Goal: Task Accomplishment & Management: Manage account settings

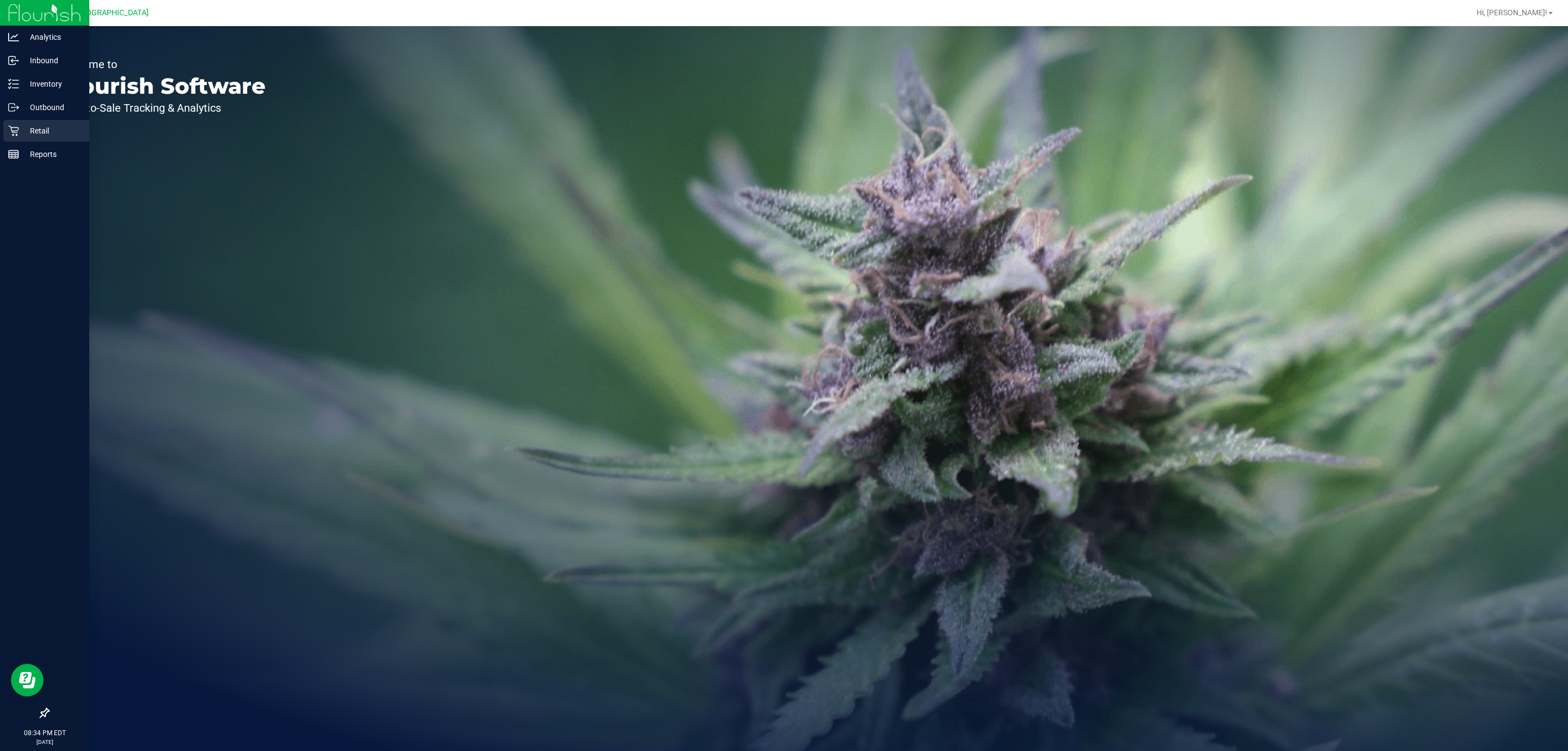
click at [13, 135] on icon at bounding box center [13, 131] width 10 height 10
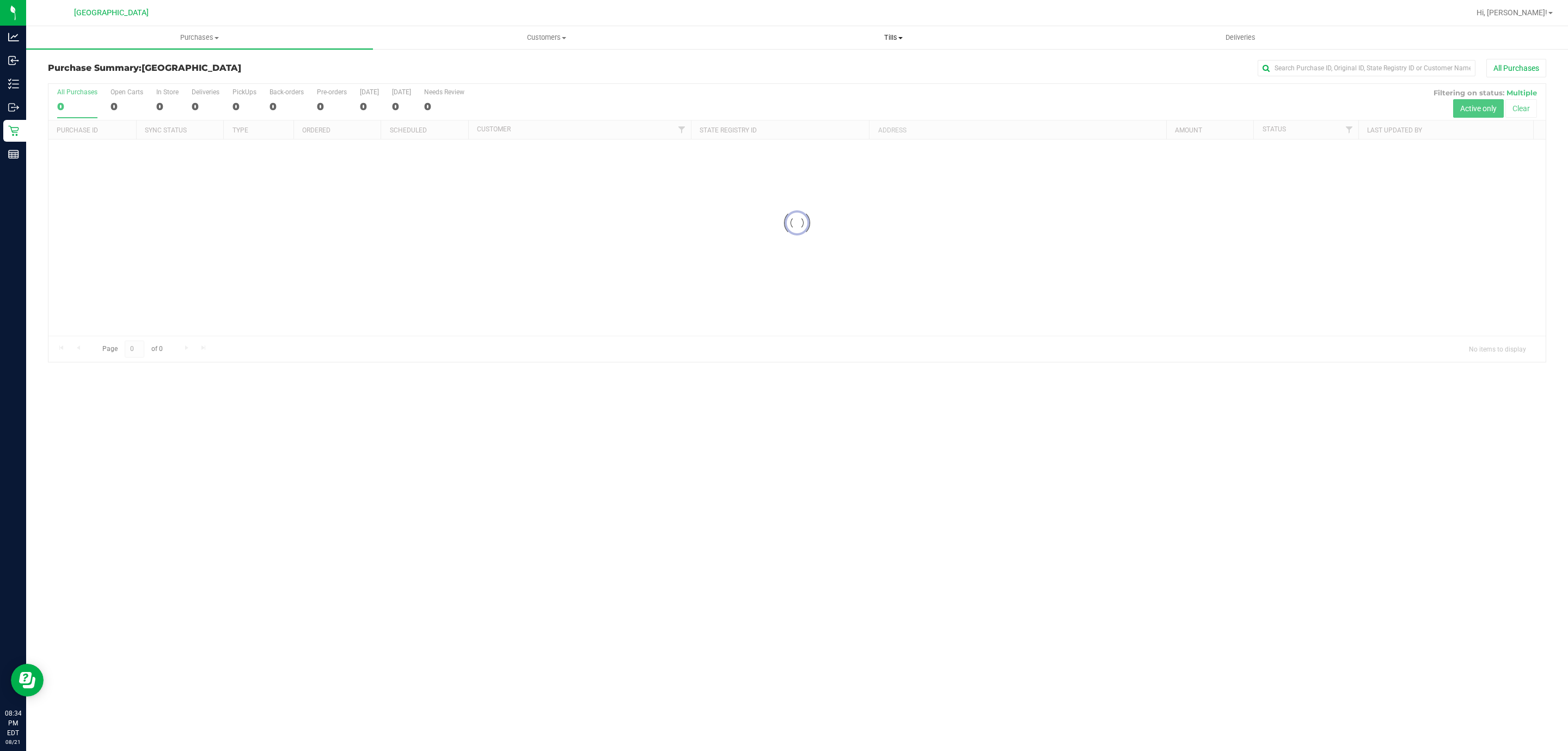
click at [882, 48] on uib-tab-heading "Tills Manage tills Reconcile e-payments" at bounding box center [893, 38] width 346 height 22
click at [822, 61] on li "Manage tills" at bounding box center [893, 65] width 347 height 13
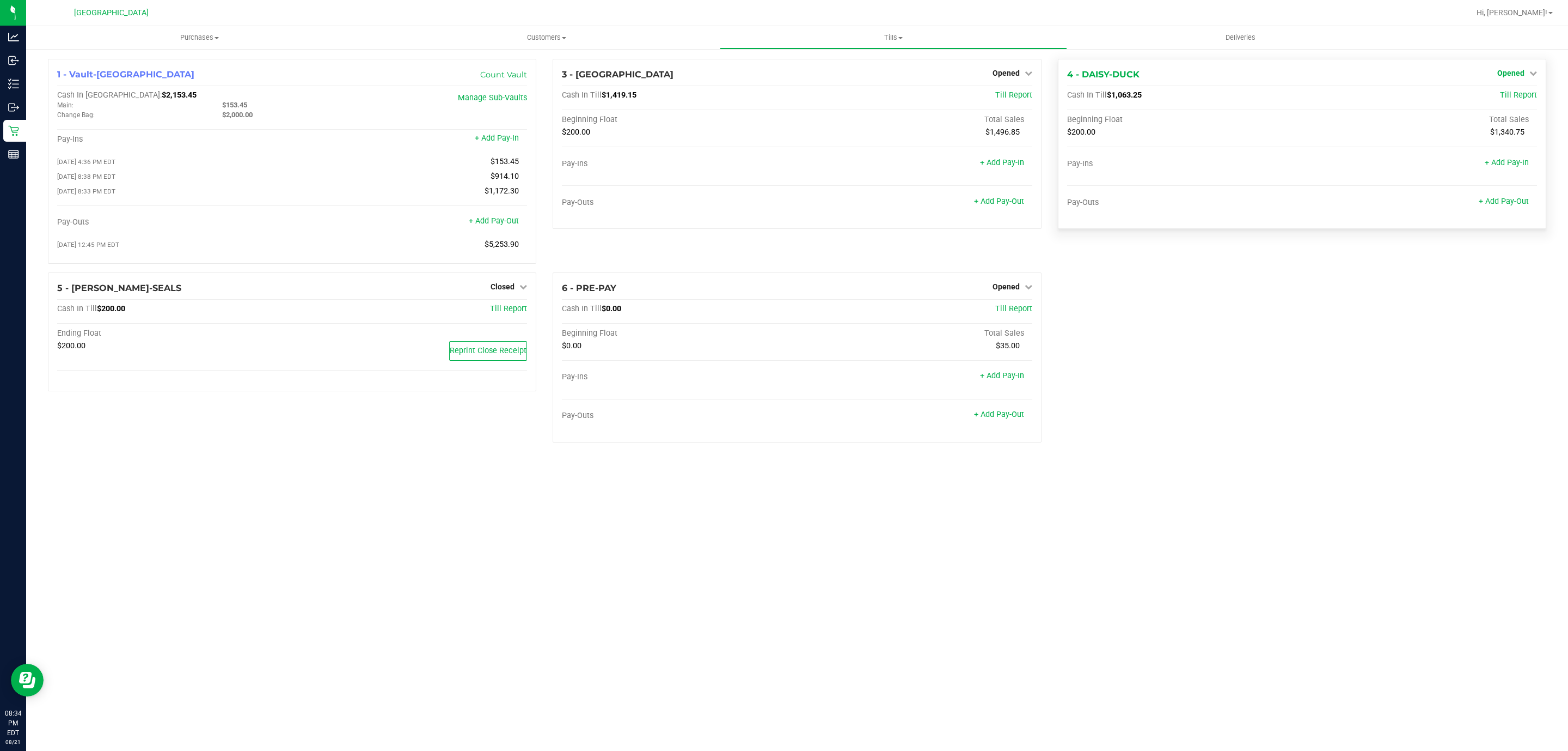
click at [1517, 77] on span "Opened" at bounding box center [1511, 73] width 27 height 9
click at [1503, 103] on div "Close Till" at bounding box center [1512, 96] width 80 height 13
click at [1503, 97] on link "Close Till" at bounding box center [1512, 96] width 29 height 9
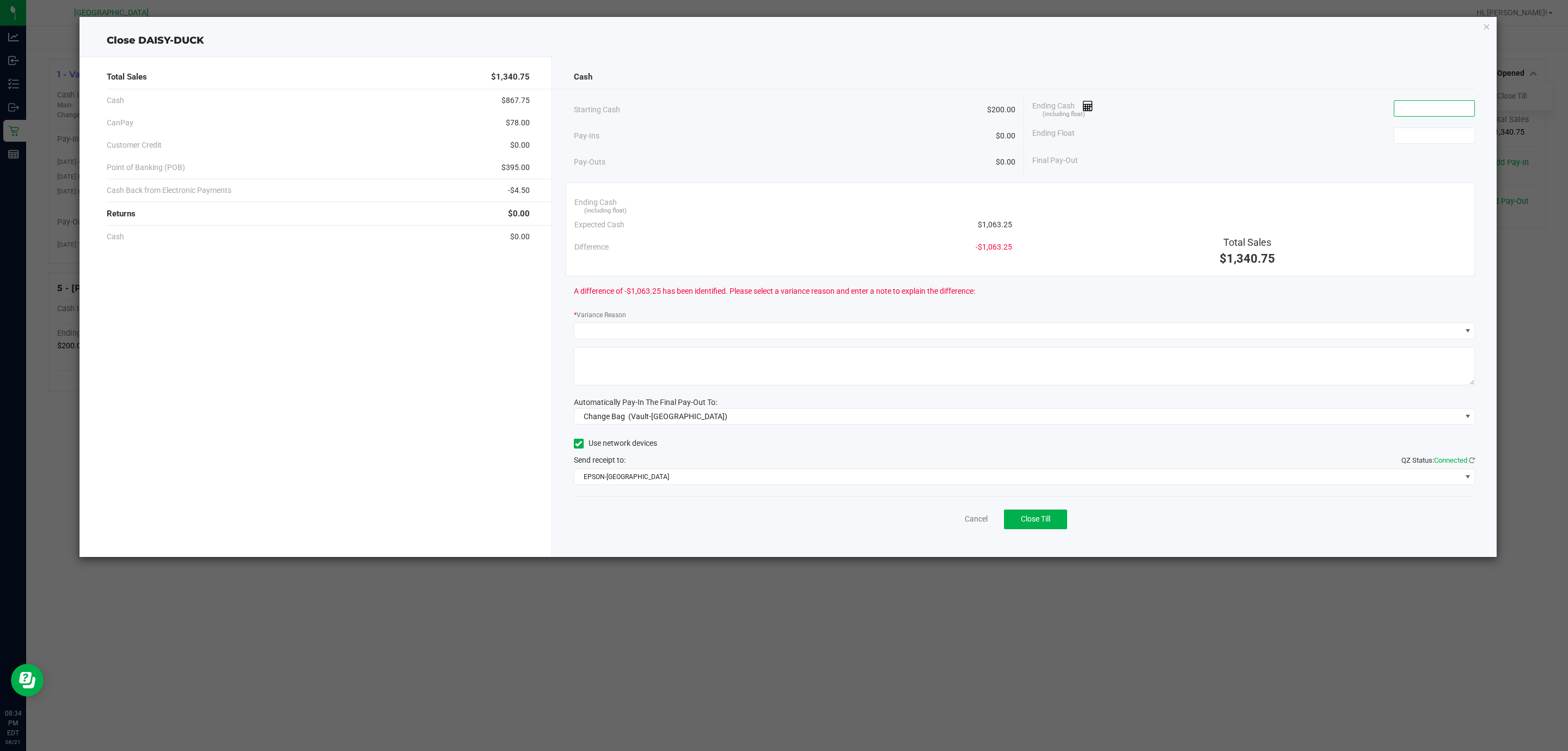
click at [1428, 108] on input at bounding box center [1434, 108] width 80 height 15
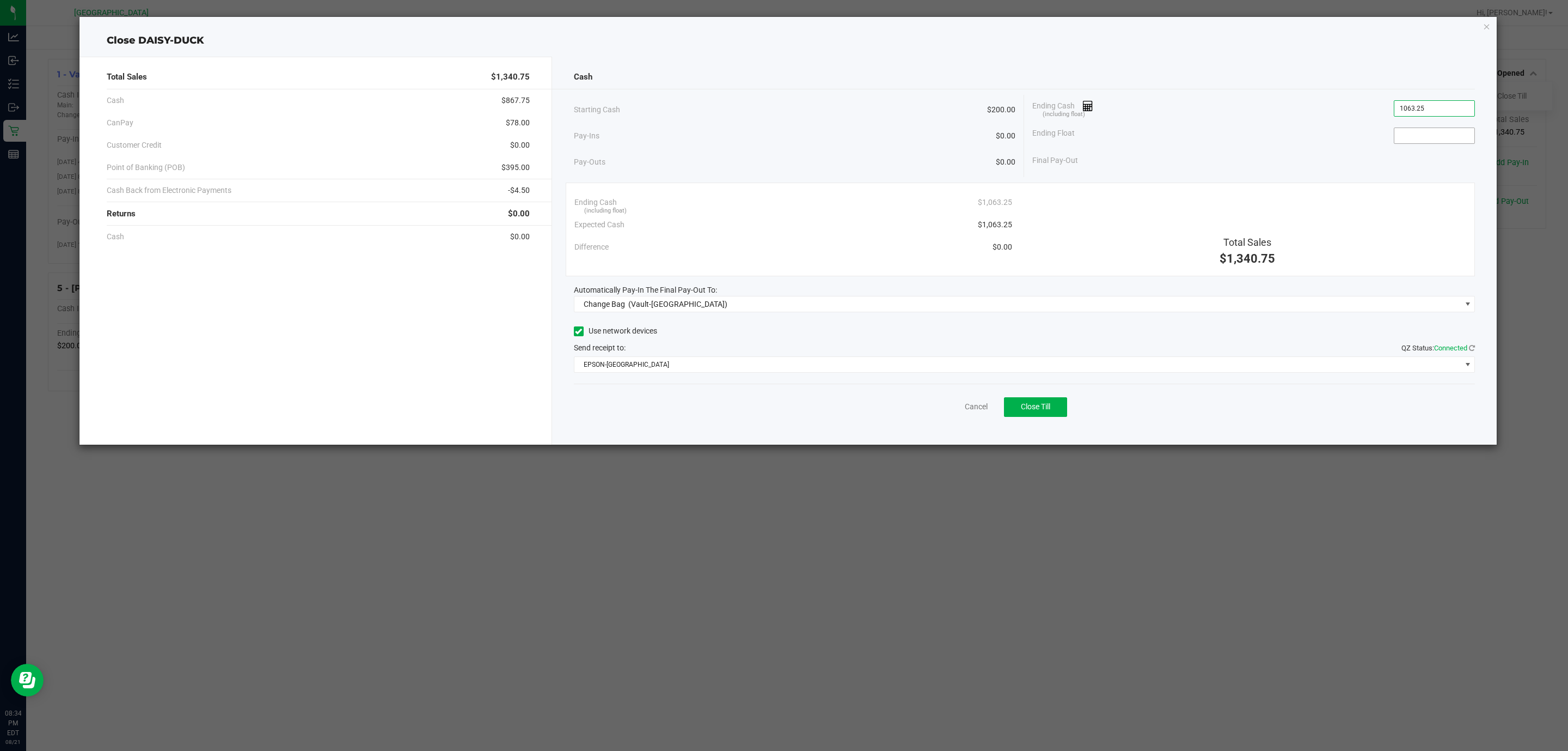
type input "$1,063.25"
click at [1411, 139] on input at bounding box center [1434, 135] width 80 height 15
type input "$200.00"
click at [782, 305] on span "Change Bag (Vault-Deerfield Beach)" at bounding box center [1018, 304] width 887 height 15
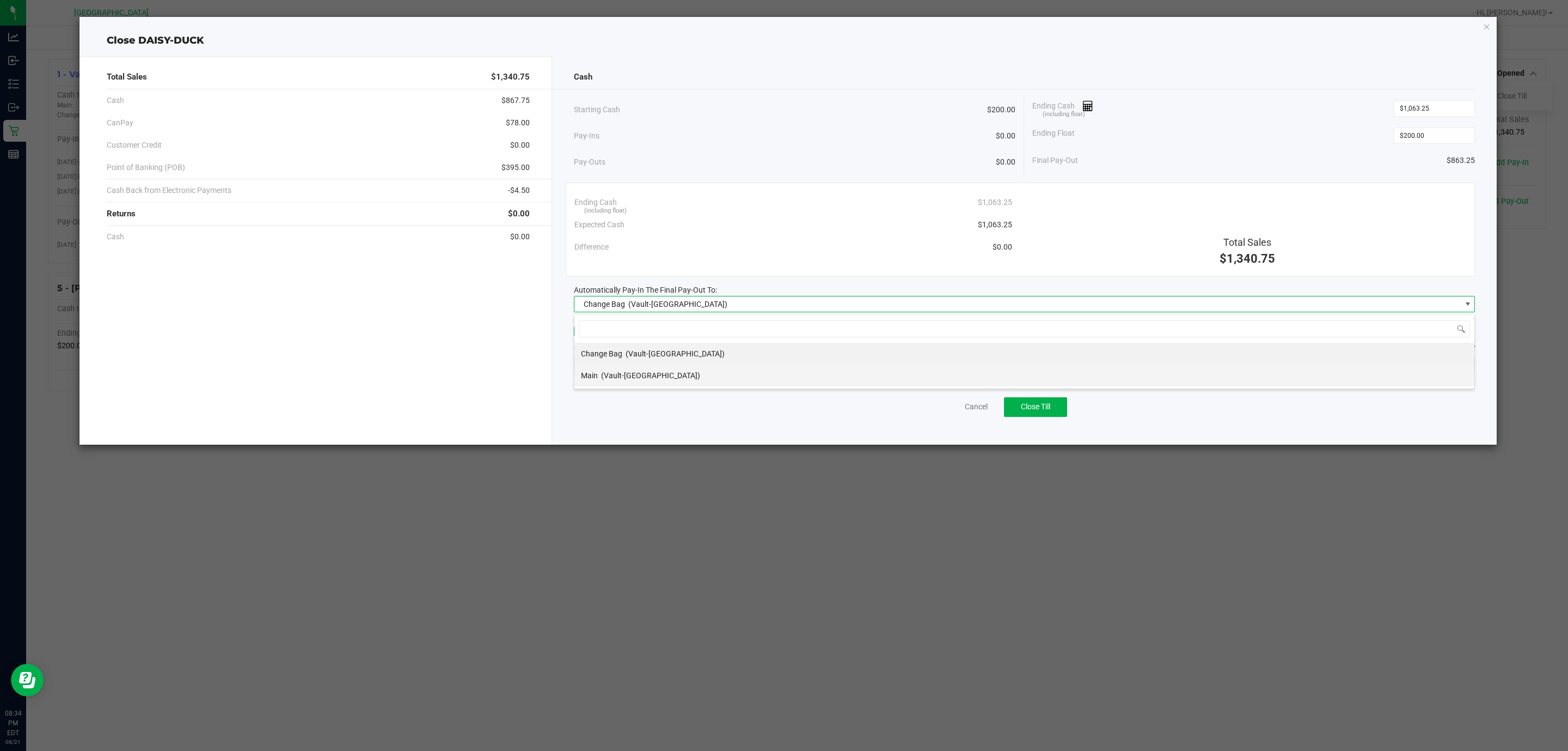
click at [650, 376] on span "(Vault-Deerfield Beach)" at bounding box center [650, 375] width 99 height 9
click at [650, 368] on span "EPSON-CYPRUS" at bounding box center [1018, 364] width 887 height 15
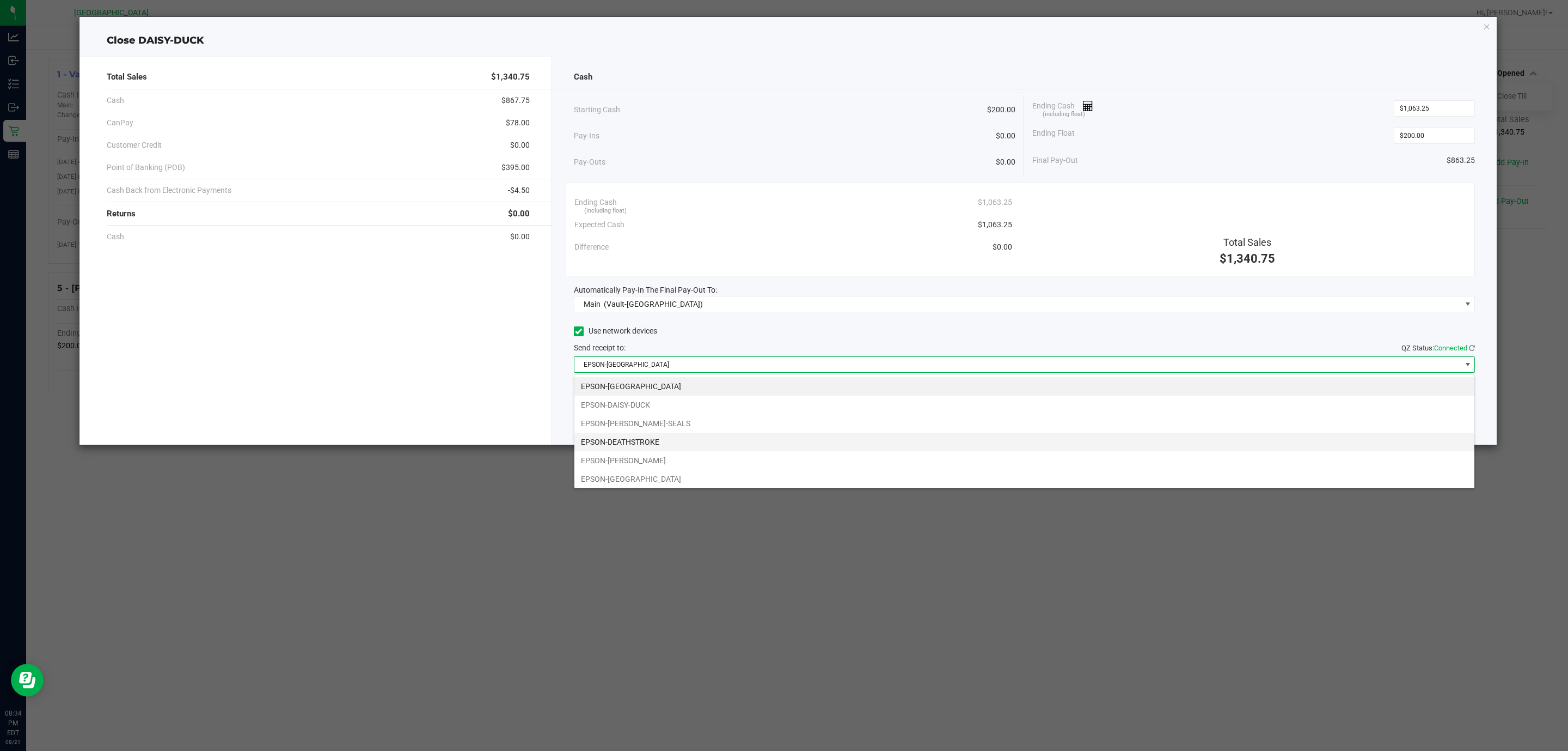
click at [663, 438] on li "EPSON-DEATHSTROKE" at bounding box center [1024, 442] width 900 height 18
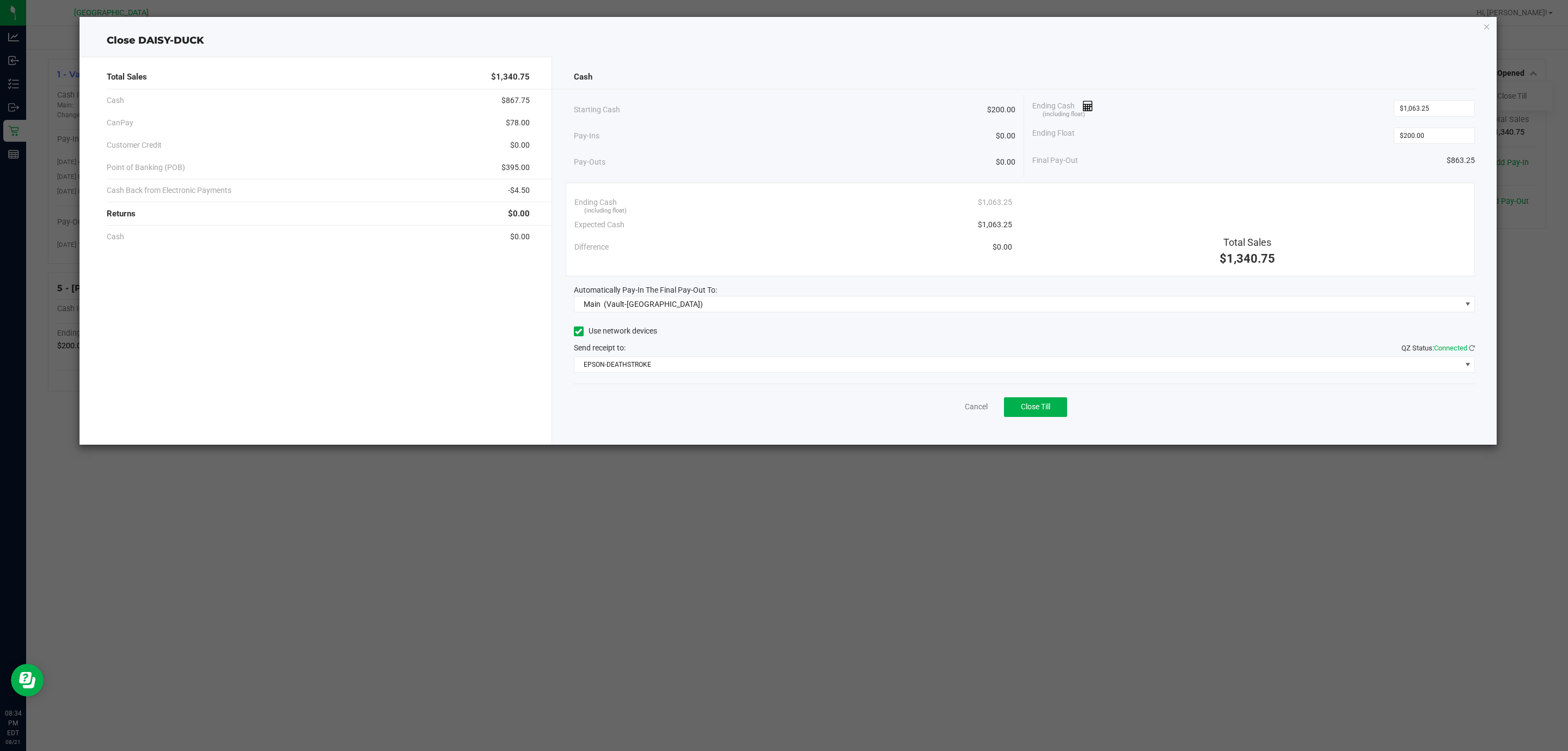
click at [720, 141] on div "Pay-Ins $0.00" at bounding box center [795, 136] width 442 height 23
click at [1054, 412] on button "Close Till" at bounding box center [1035, 407] width 63 height 19
click at [1482, 30] on div "Close DAISY-DUCK Total Sales $1,340.75 Cash $867.75 CanPay $78.00 Customer Cred…" at bounding box center [788, 231] width 1418 height 428
click at [1487, 28] on icon "button" at bounding box center [1486, 26] width 8 height 13
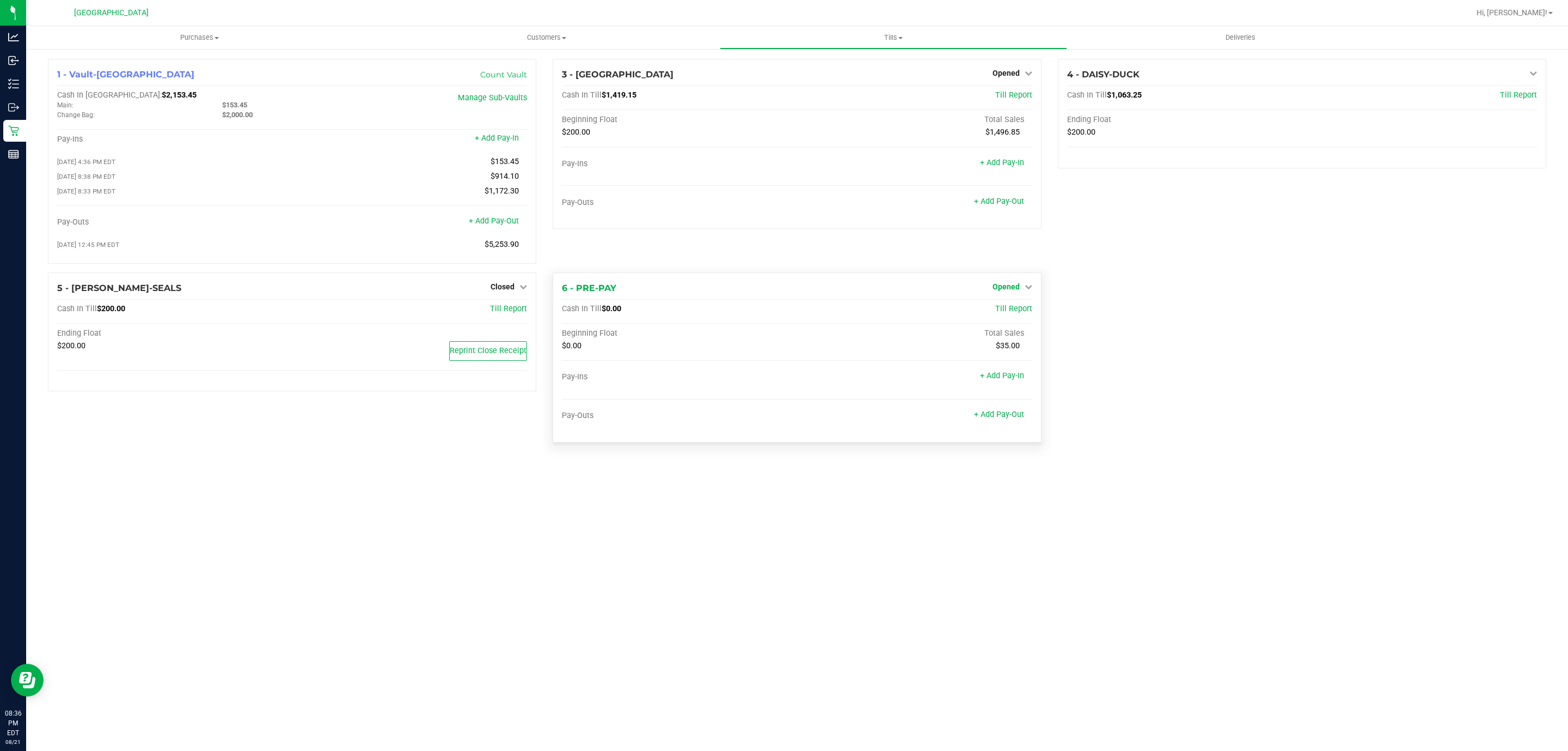
click at [1001, 286] on span "Opened" at bounding box center [1006, 286] width 27 height 9
click at [1007, 313] on link "Close Till" at bounding box center [1007, 309] width 29 height 9
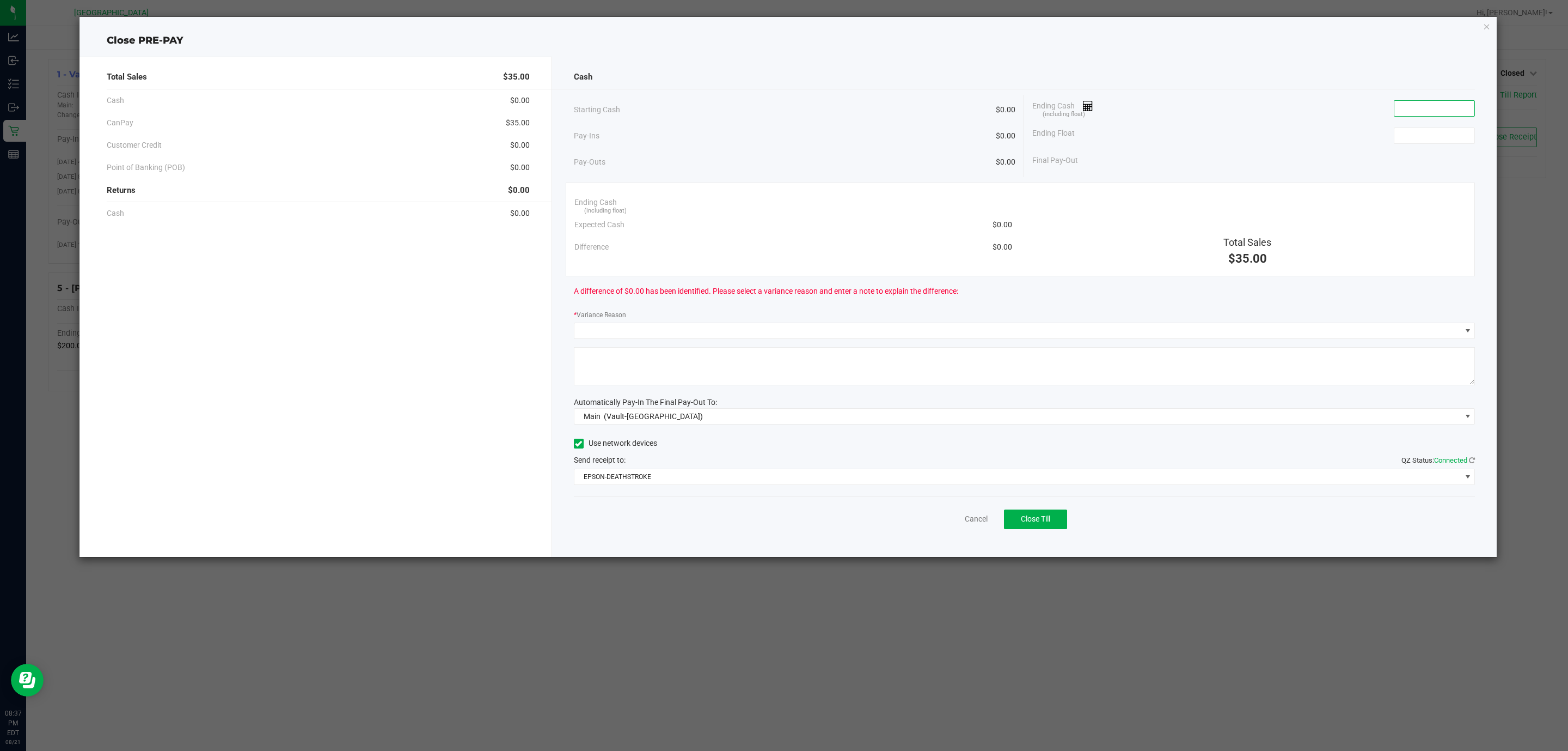
click at [1437, 115] on input at bounding box center [1434, 108] width 80 height 15
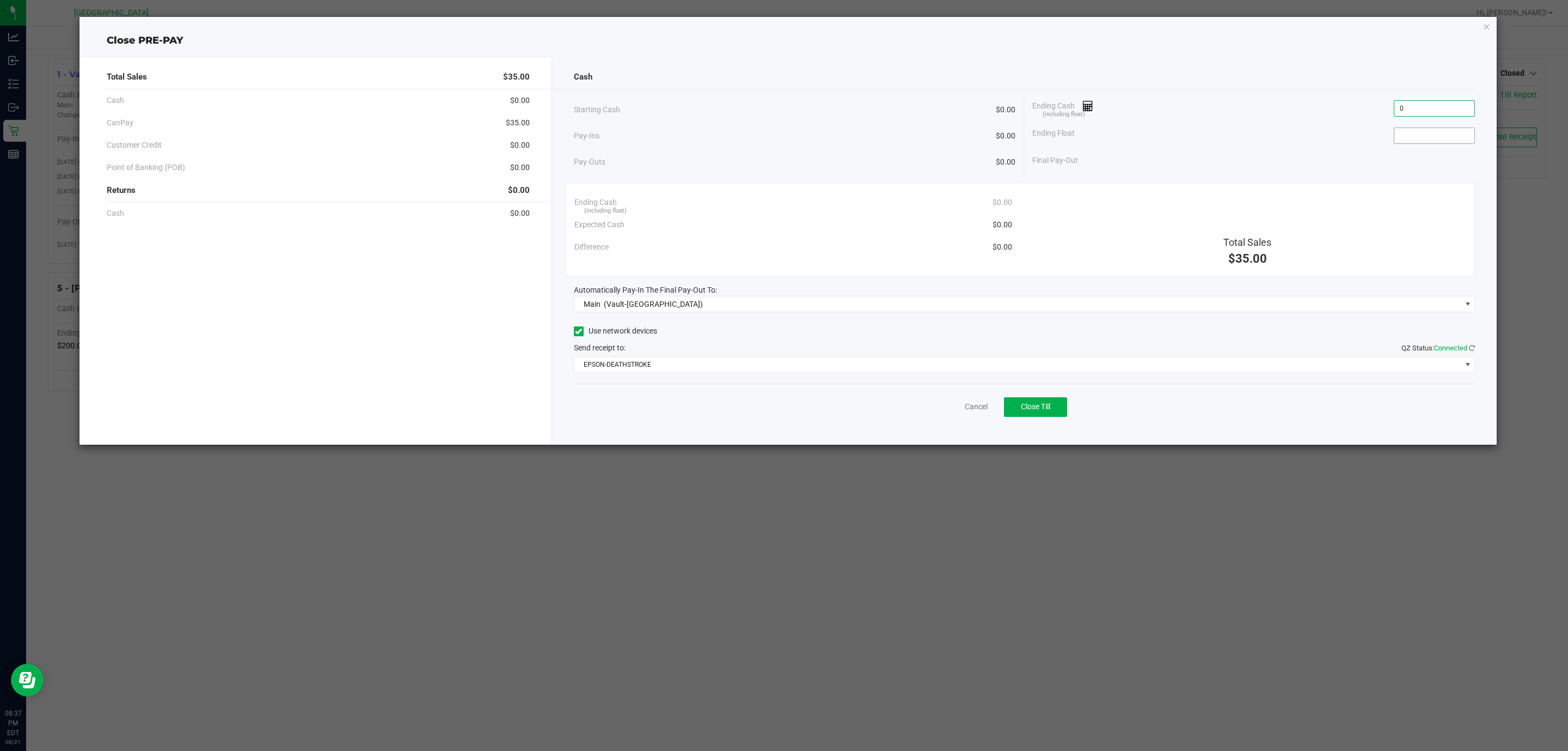
type input "$0.00"
click at [1411, 136] on input at bounding box center [1434, 135] width 80 height 15
type input "$0.00"
click at [839, 96] on div "Starting Cash $0.00" at bounding box center [795, 110] width 442 height 30
click at [1055, 411] on button "Close Till" at bounding box center [1035, 407] width 63 height 19
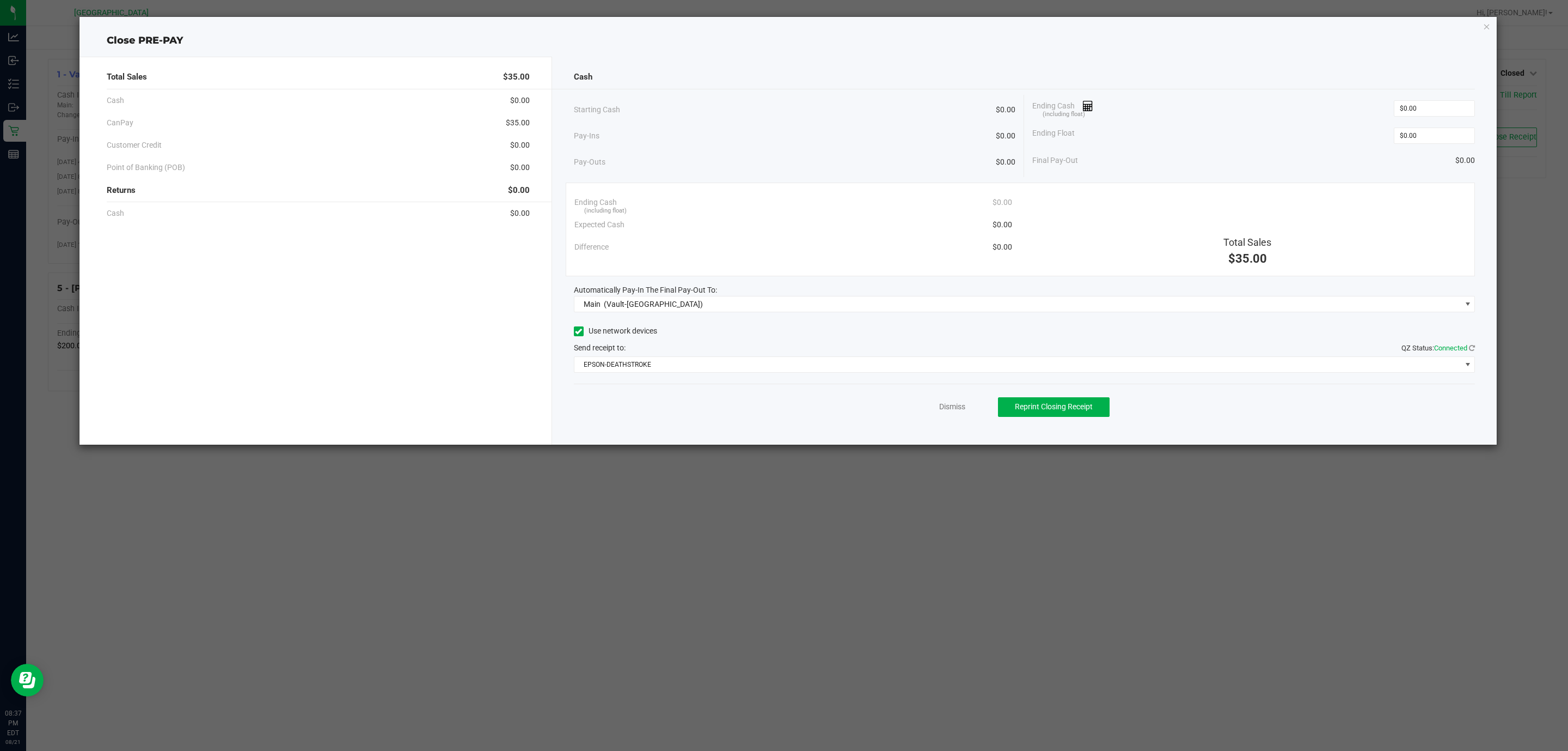
click at [1480, 22] on div "Close PRE-PAY Total Sales $35.00 Cash $0.00 CanPay $35.00 Customer Credit $0.00…" at bounding box center [788, 231] width 1418 height 428
click at [1483, 25] on icon "button" at bounding box center [1486, 26] width 8 height 13
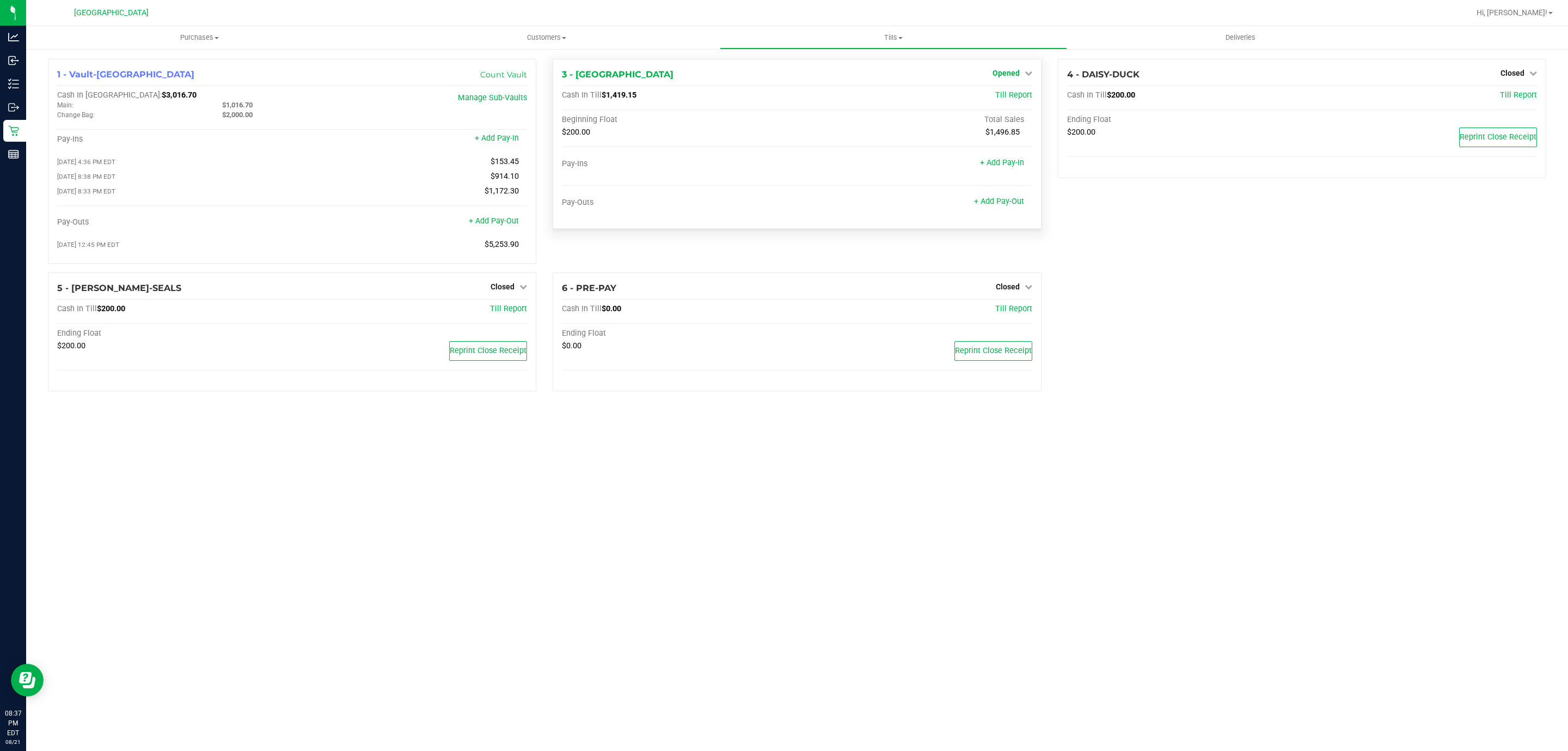
click at [1008, 74] on span "Opened" at bounding box center [1006, 73] width 27 height 9
click at [1016, 96] on link "Close Till" at bounding box center [1007, 96] width 29 height 9
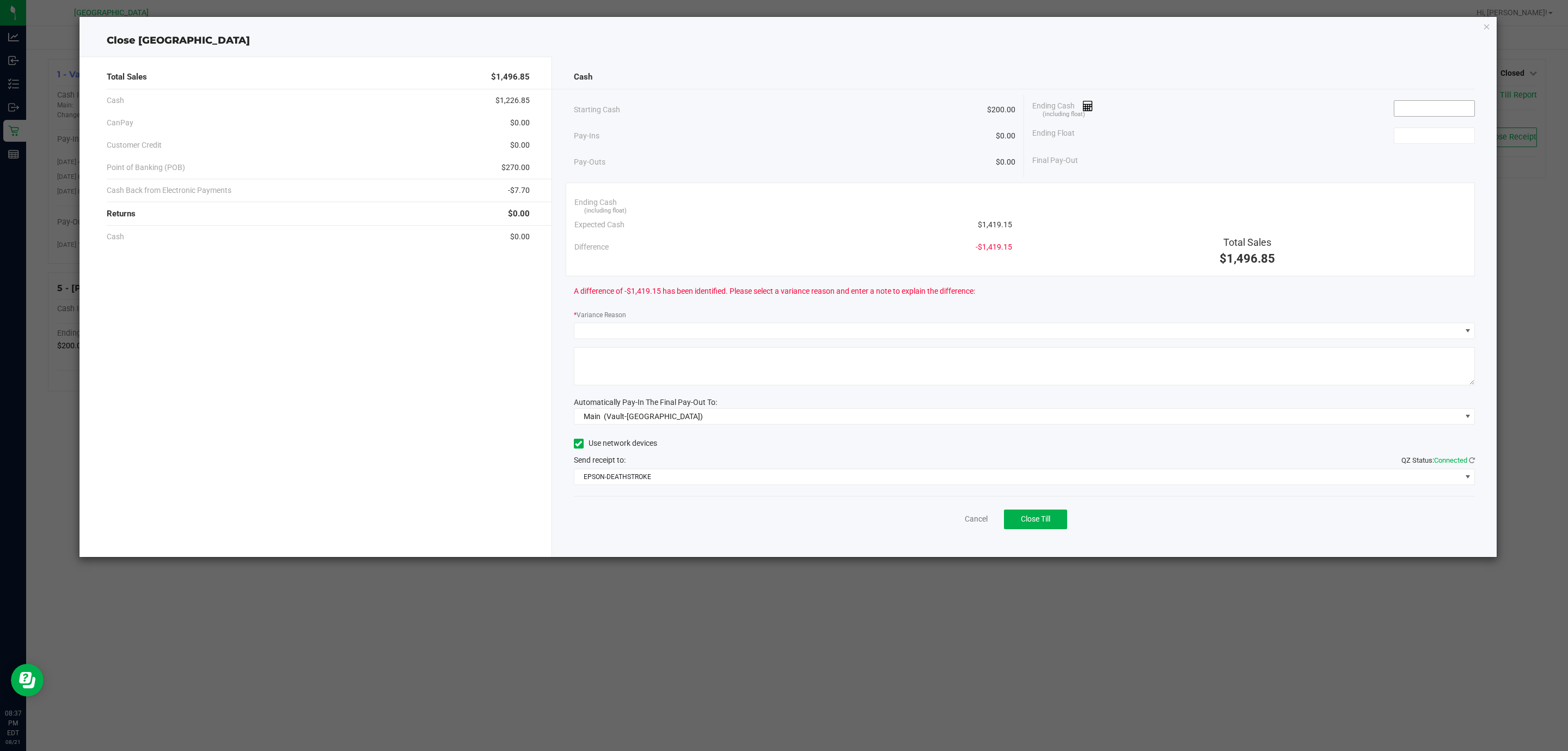
click at [1446, 115] on input at bounding box center [1434, 108] width 80 height 15
type input "4"
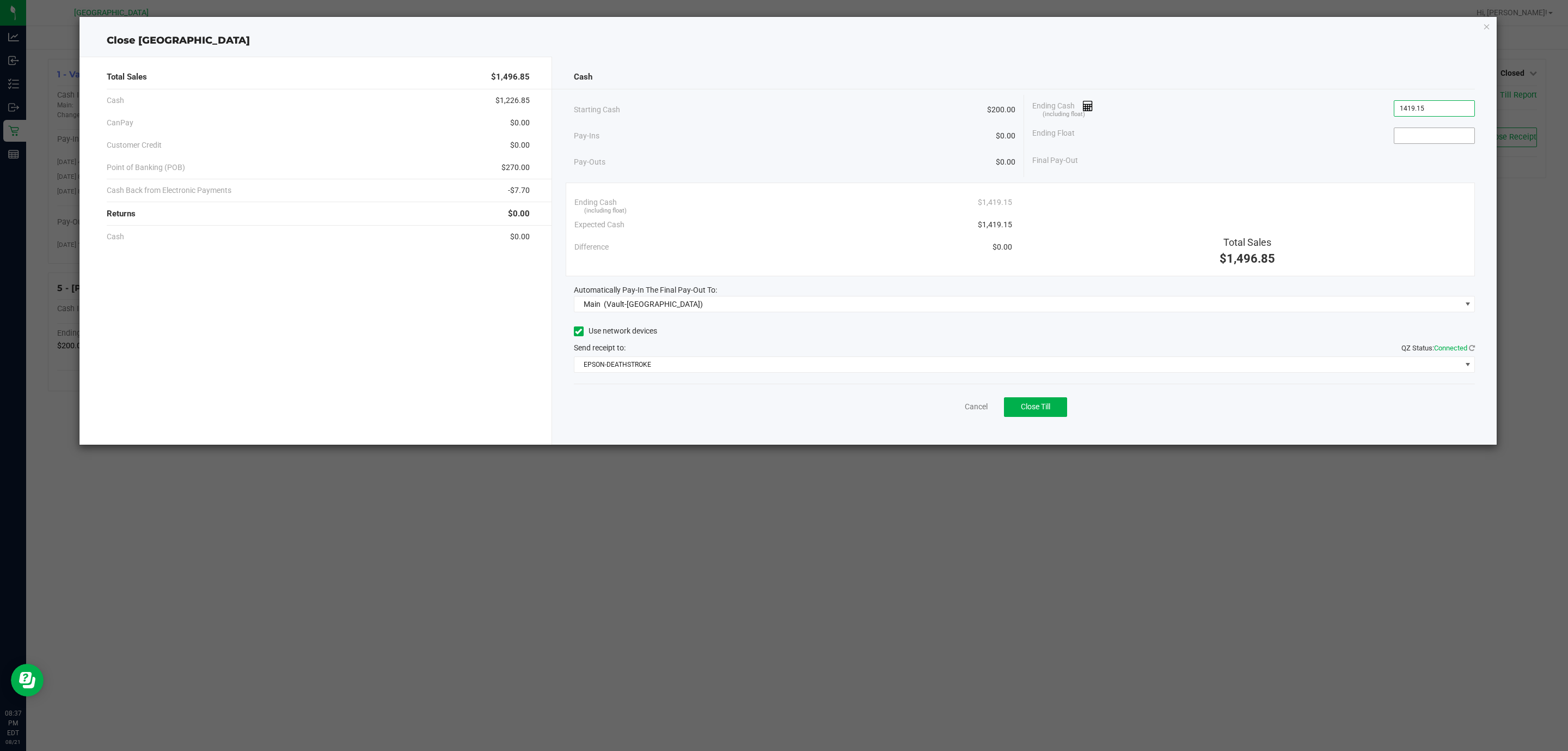
type input "$1,419.15"
click at [1446, 132] on input at bounding box center [1434, 135] width 80 height 15
type input "$200.00"
click at [748, 87] on div "Cash" at bounding box center [1024, 77] width 901 height 23
click at [1054, 404] on button "Close Till" at bounding box center [1035, 407] width 63 height 19
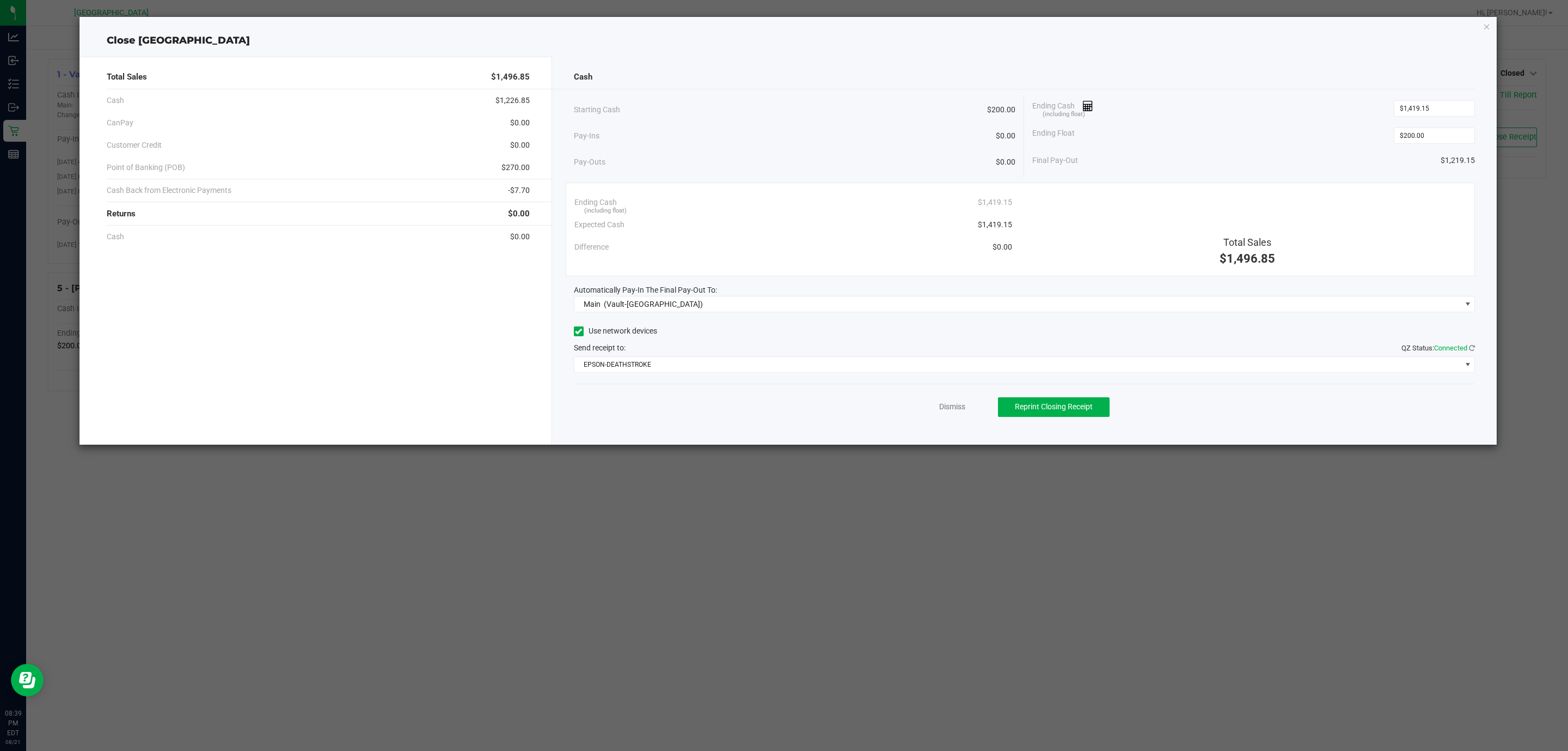
click at [1480, 29] on div "Close CYPRUS Total Sales $1,496.85 Cash $1,226.85 CanPay $0.00 Customer Credit …" at bounding box center [788, 231] width 1418 height 428
click at [1488, 26] on icon "button" at bounding box center [1486, 26] width 8 height 13
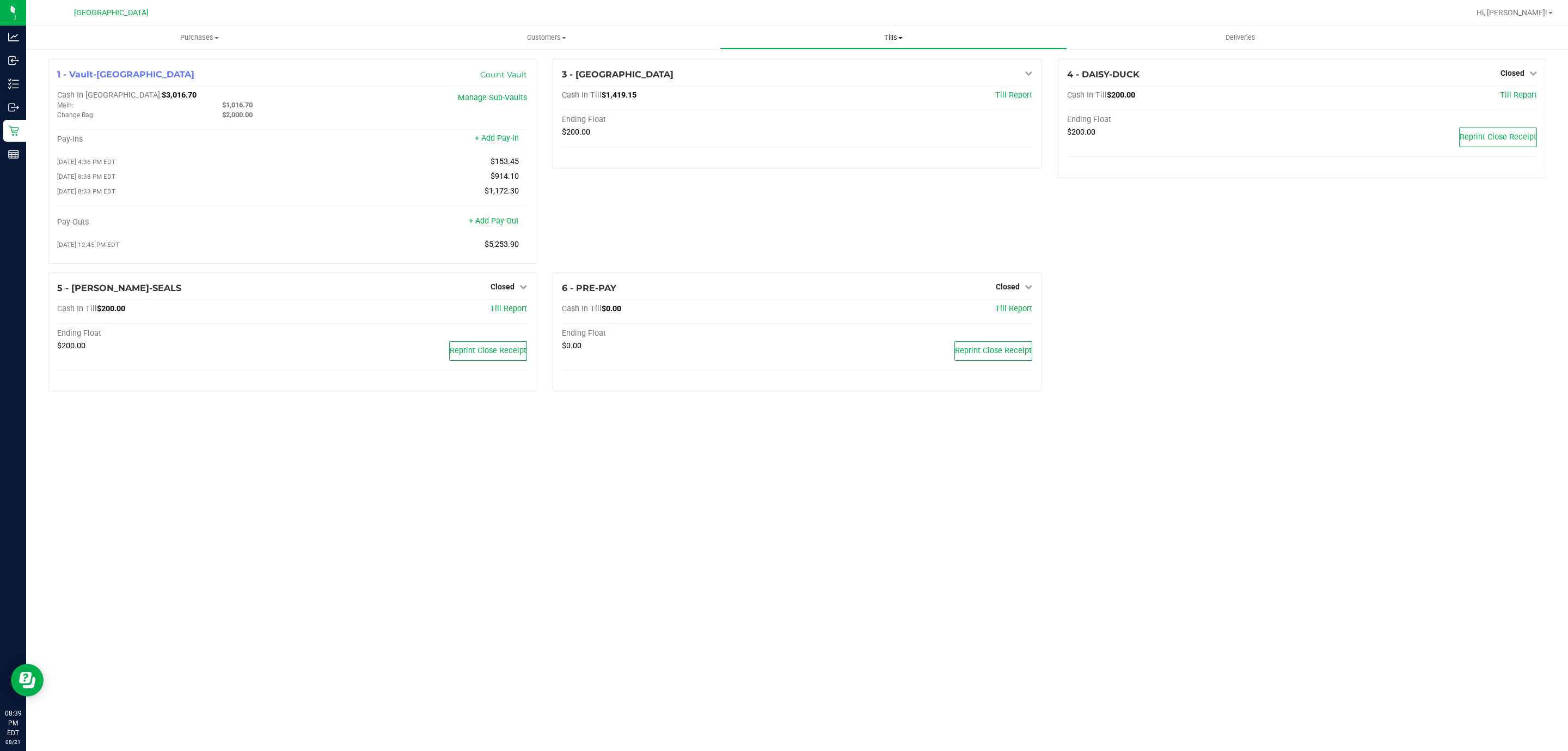
click at [904, 39] on span "Tills" at bounding box center [893, 38] width 346 height 10
click at [796, 74] on span "Reconcile e-payments" at bounding box center [774, 79] width 108 height 9
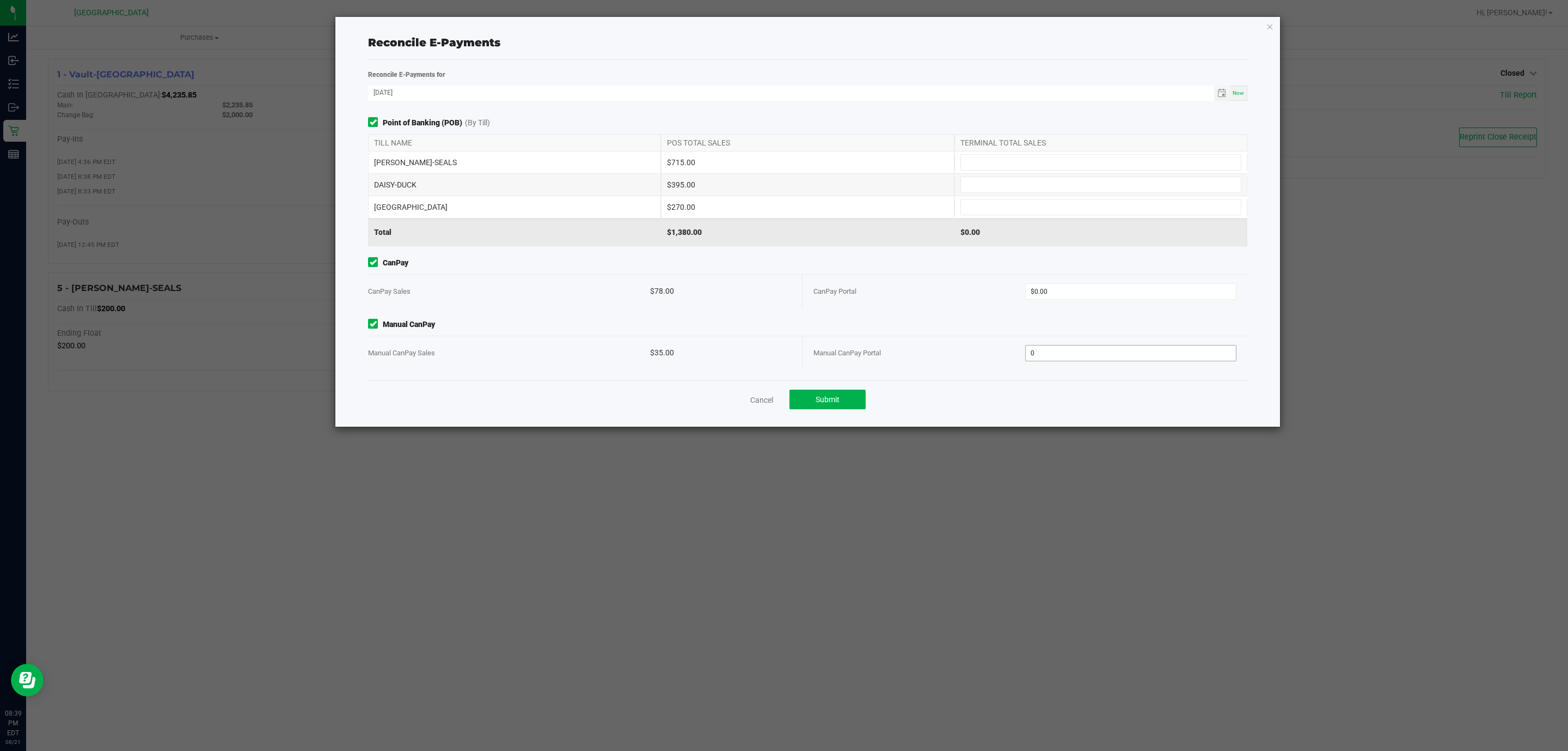
click at [1081, 354] on input "0" at bounding box center [1131, 353] width 211 height 15
type input "35"
type input "0"
type input "$35.00"
click at [1076, 297] on input "0" at bounding box center [1131, 291] width 211 height 15
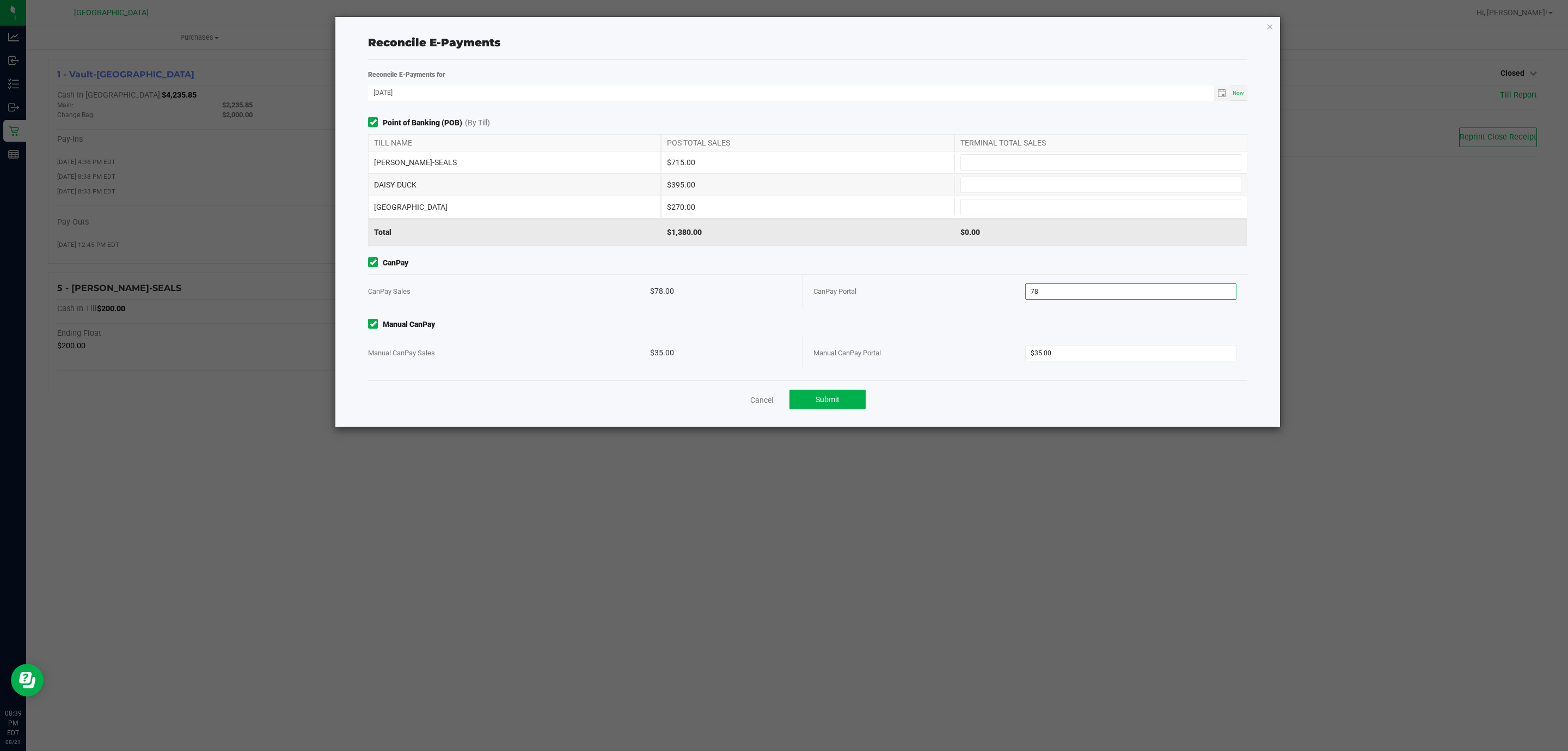
type input "$78.00"
click at [939, 272] on div "CanPay CanPay Sales $78.00 CanPay Portal $78.00" at bounding box center [807, 282] width 895 height 51
click at [1037, 162] on input at bounding box center [1101, 162] width 280 height 15
type input "$715.00"
click at [1080, 190] on input at bounding box center [1101, 185] width 280 height 15
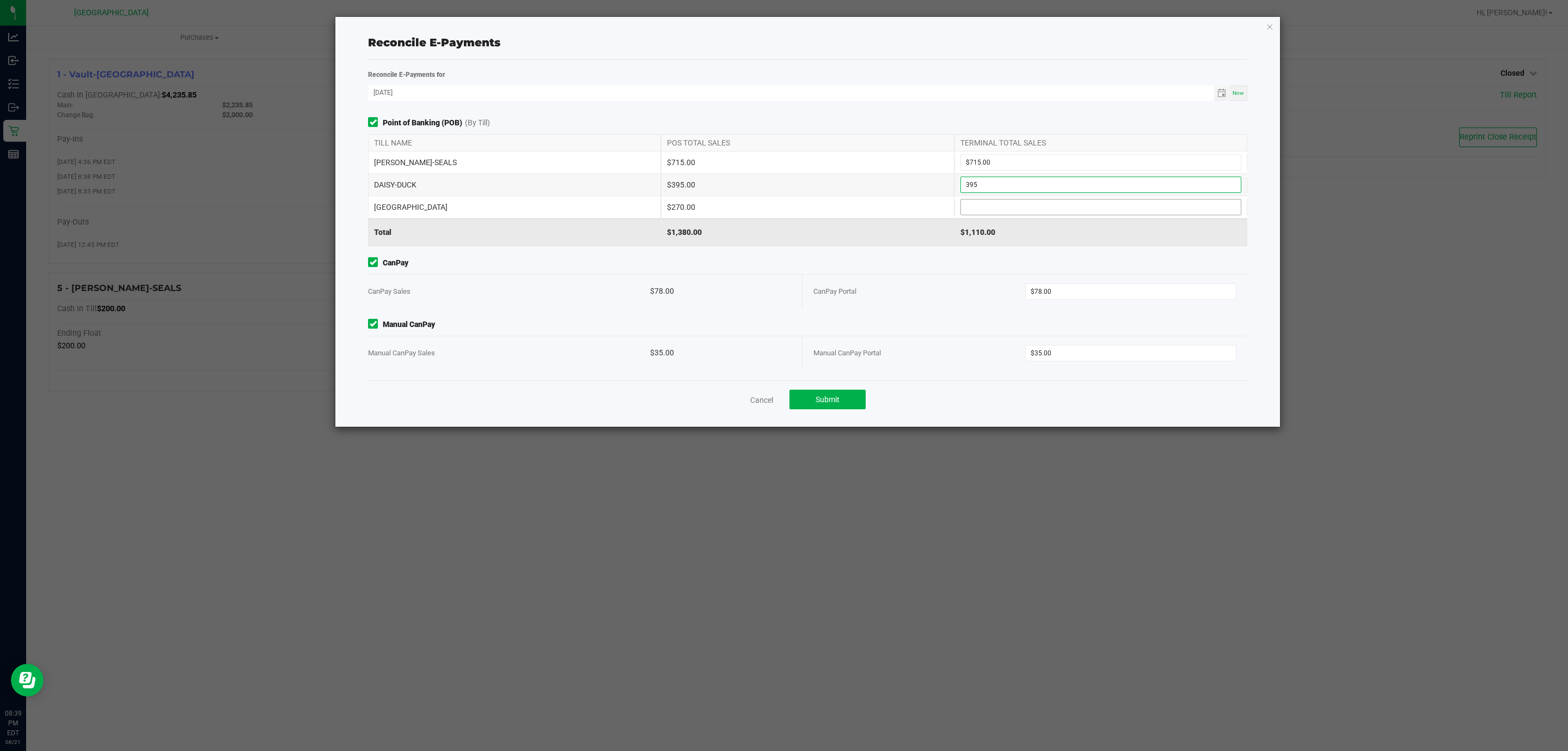
type input "$395.00"
click at [1033, 211] on input at bounding box center [1101, 206] width 280 height 15
type input "$270.00"
click at [835, 407] on button "Submit" at bounding box center [827, 400] width 76 height 19
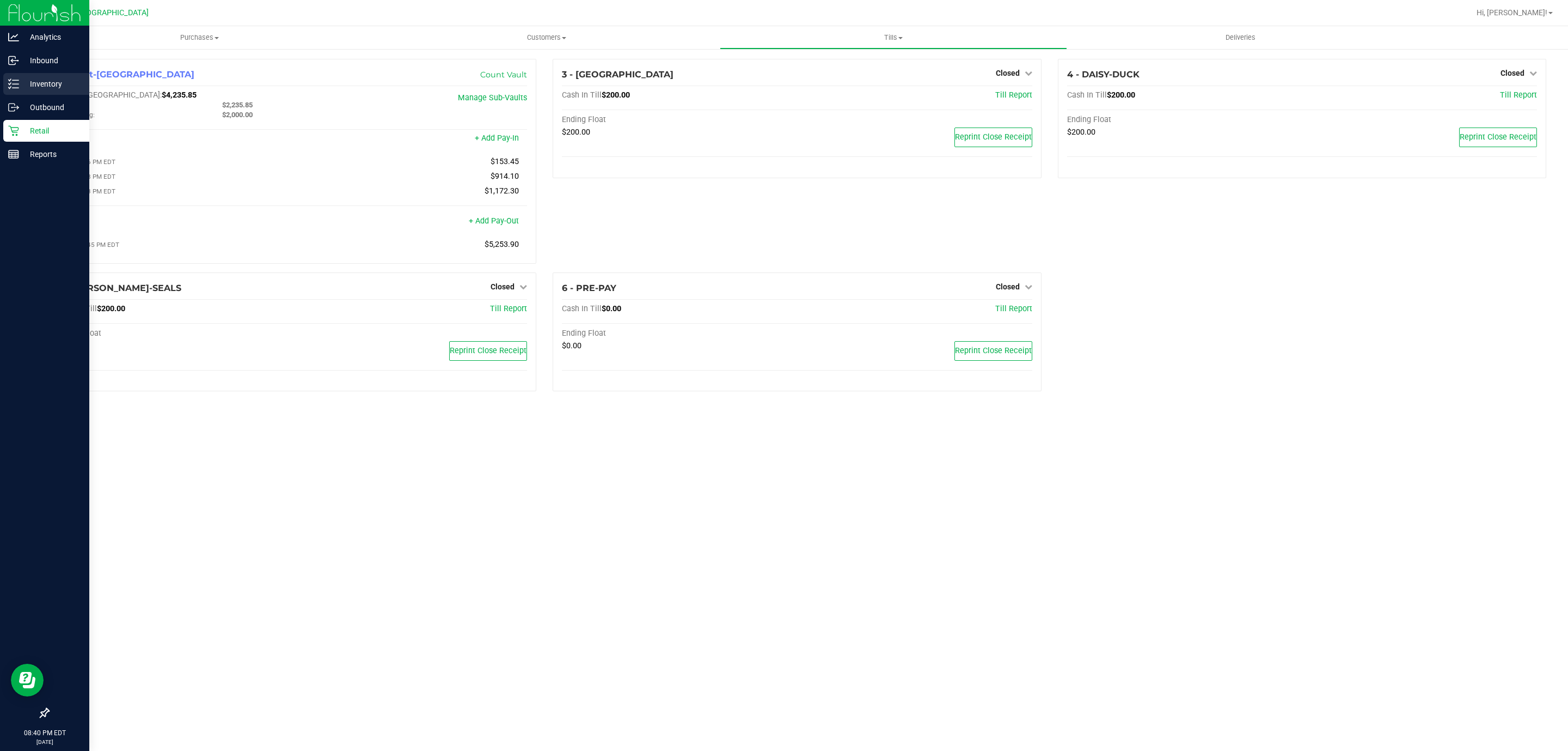
click at [18, 90] on div "Inventory" at bounding box center [46, 84] width 86 height 22
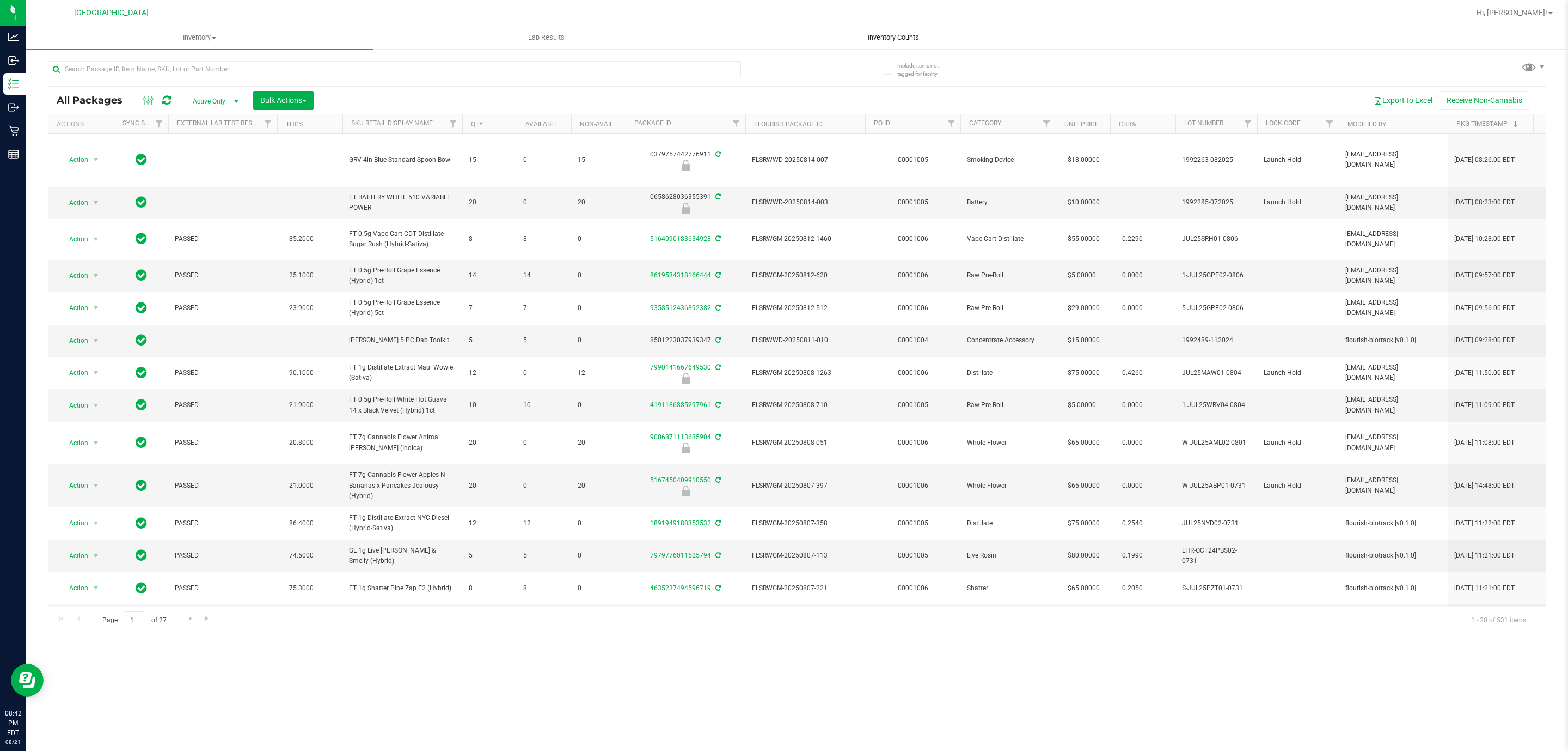
click at [884, 33] on span "Inventory Counts" at bounding box center [894, 38] width 80 height 10
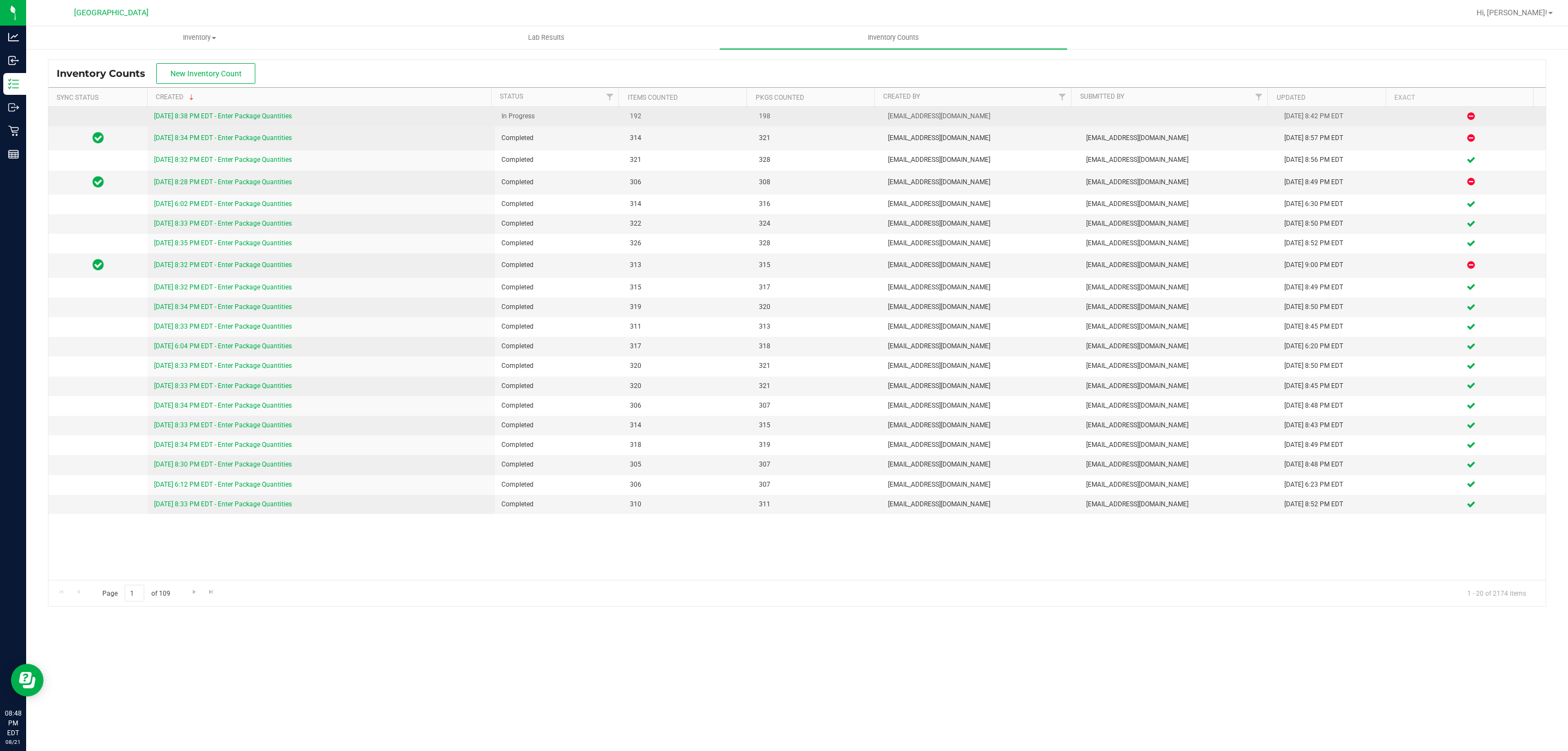
click at [224, 120] on link "8/21/25 8:38 PM EDT - Enter Package Quantities" at bounding box center [223, 116] width 138 height 8
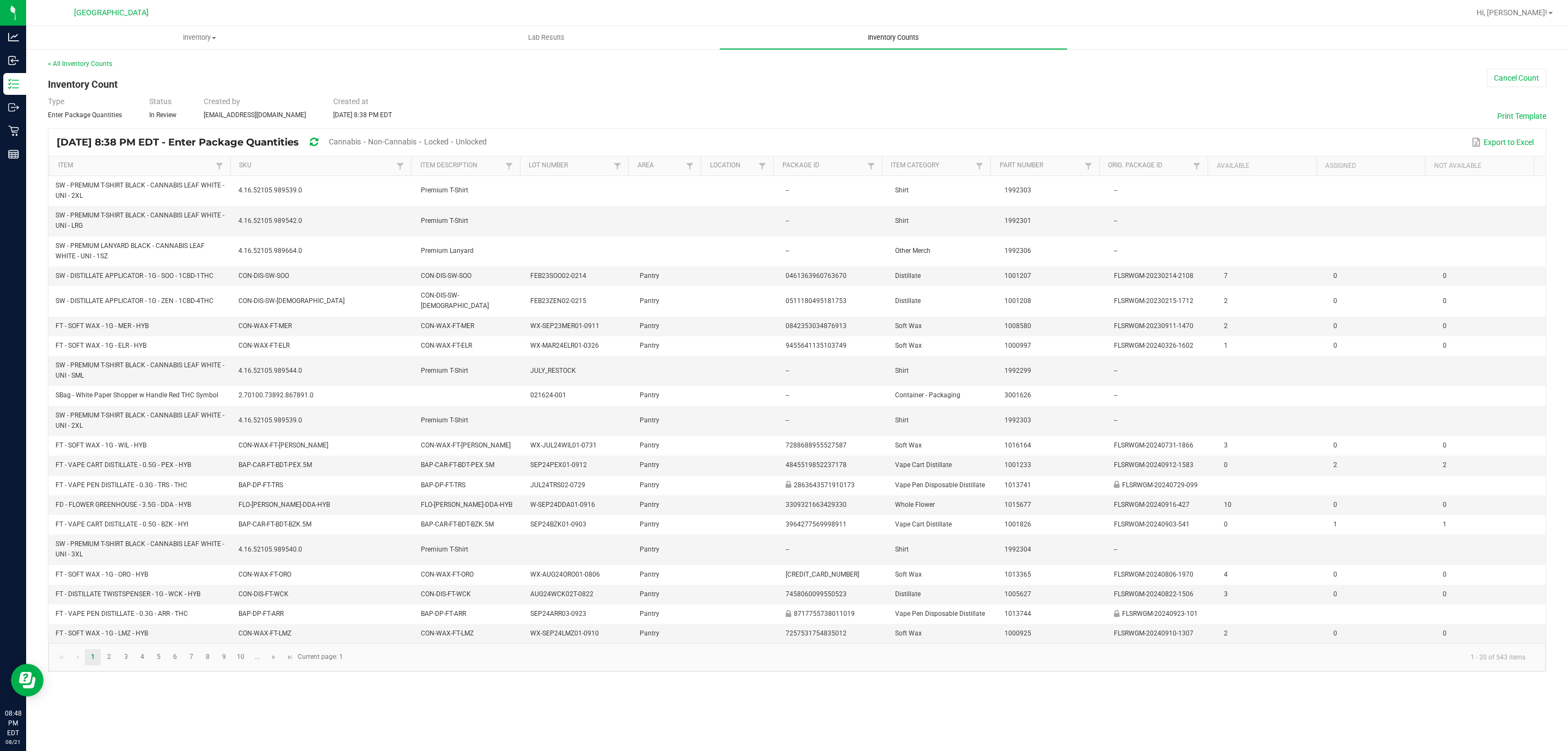
click at [905, 44] on uib-tab-heading "Inventory Counts" at bounding box center [893, 38] width 347 height 23
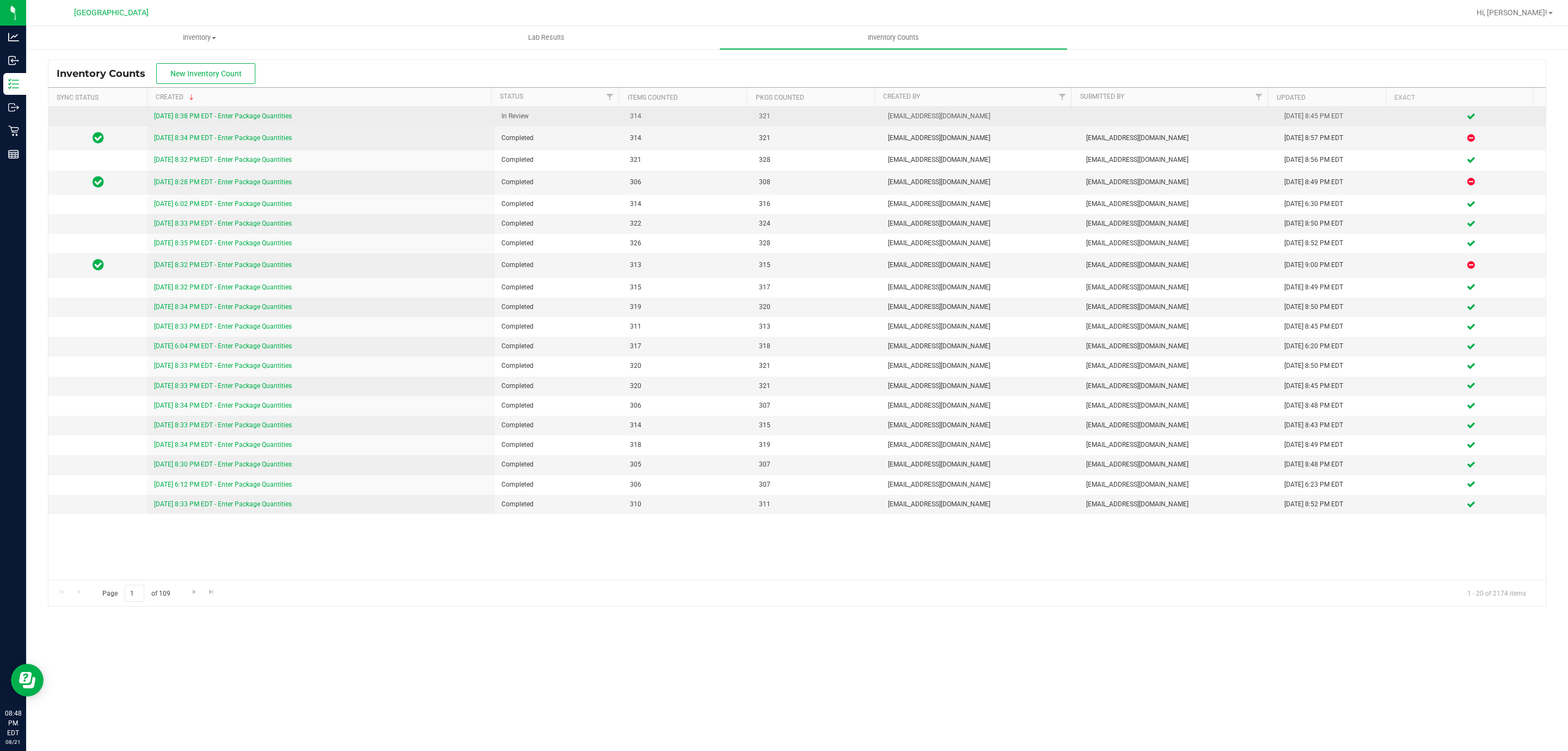
click at [228, 113] on link "8/21/25 8:38 PM EDT - Enter Package Quantities" at bounding box center [223, 116] width 138 height 8
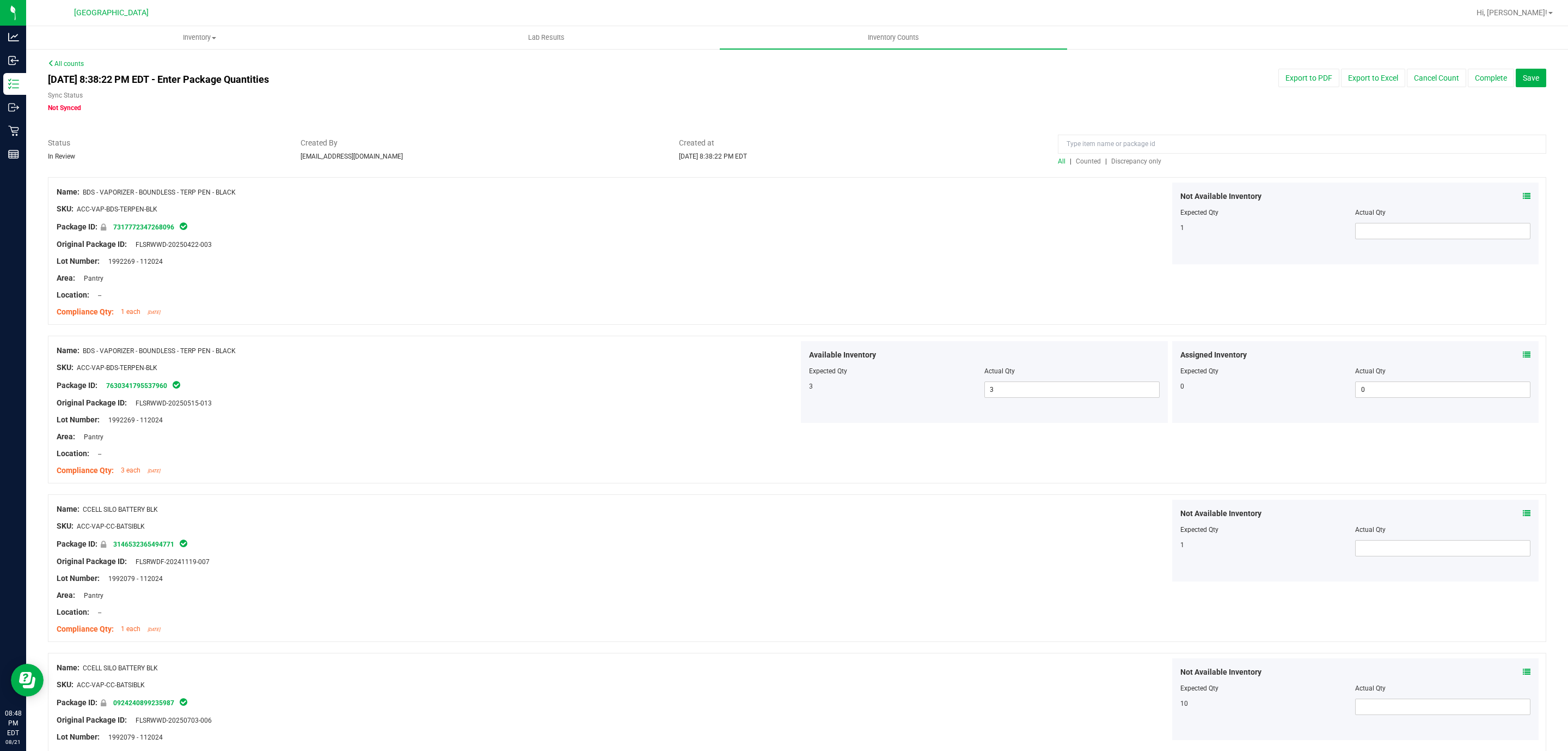
click at [1132, 163] on span "Discrepancy only" at bounding box center [1136, 161] width 50 height 8
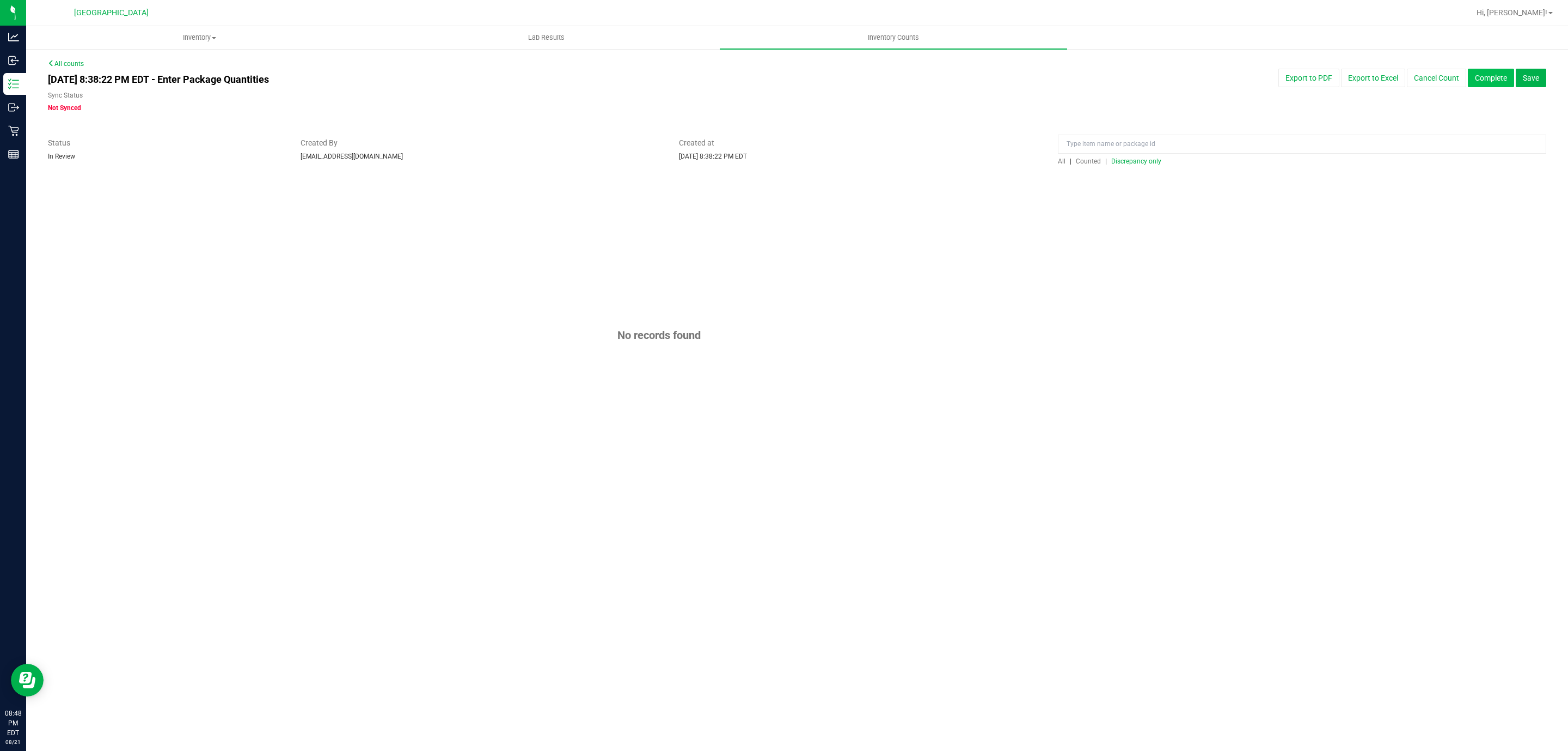
click at [1494, 72] on button "Complete" at bounding box center [1491, 78] width 46 height 18
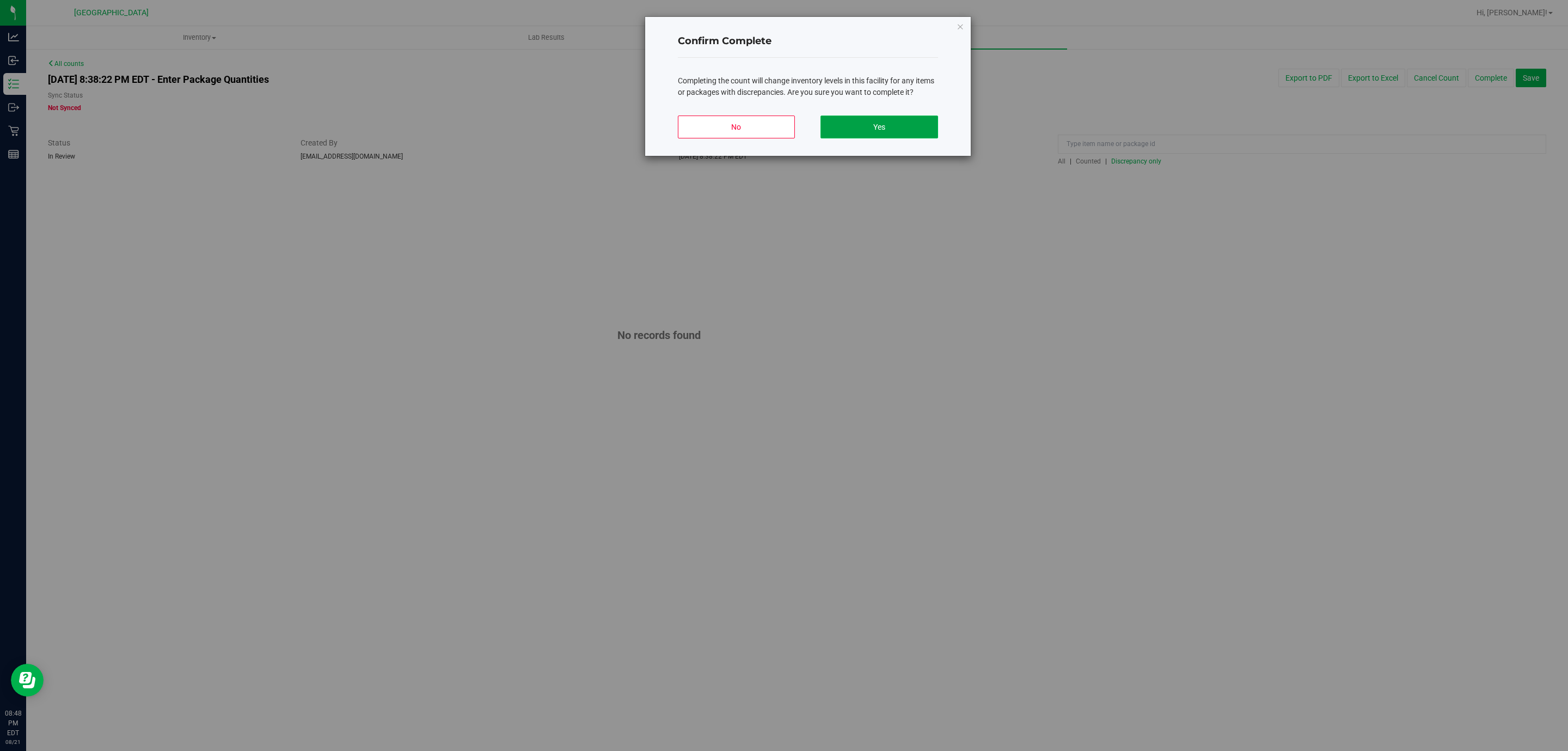
click at [909, 129] on button "Yes" at bounding box center [879, 127] width 117 height 23
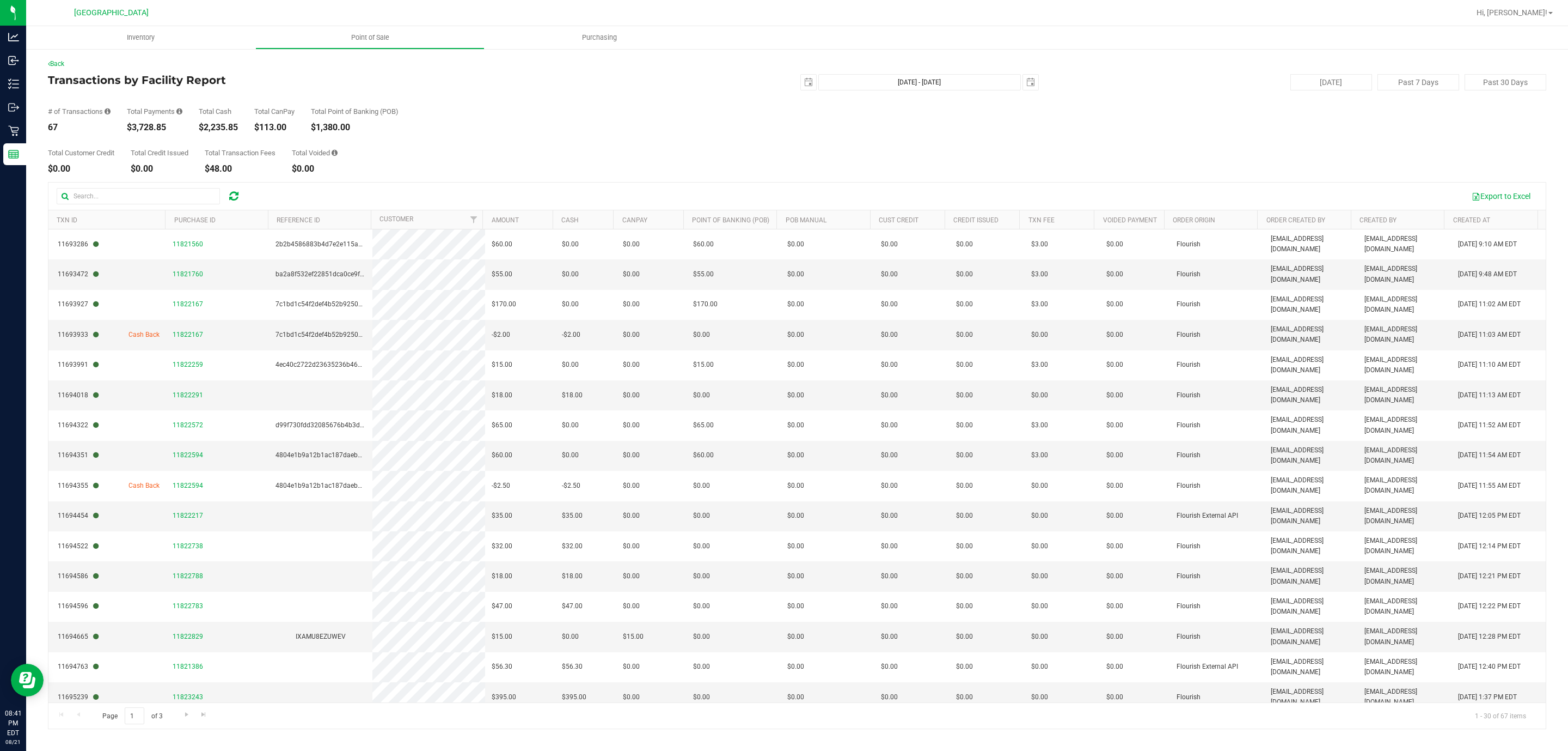
click at [149, 125] on div "$3,728.85" at bounding box center [154, 127] width 55 height 9
click at [147, 125] on div "$3,728.85" at bounding box center [154, 127] width 55 height 9
click at [139, 125] on div "$3,728.85" at bounding box center [154, 127] width 55 height 9
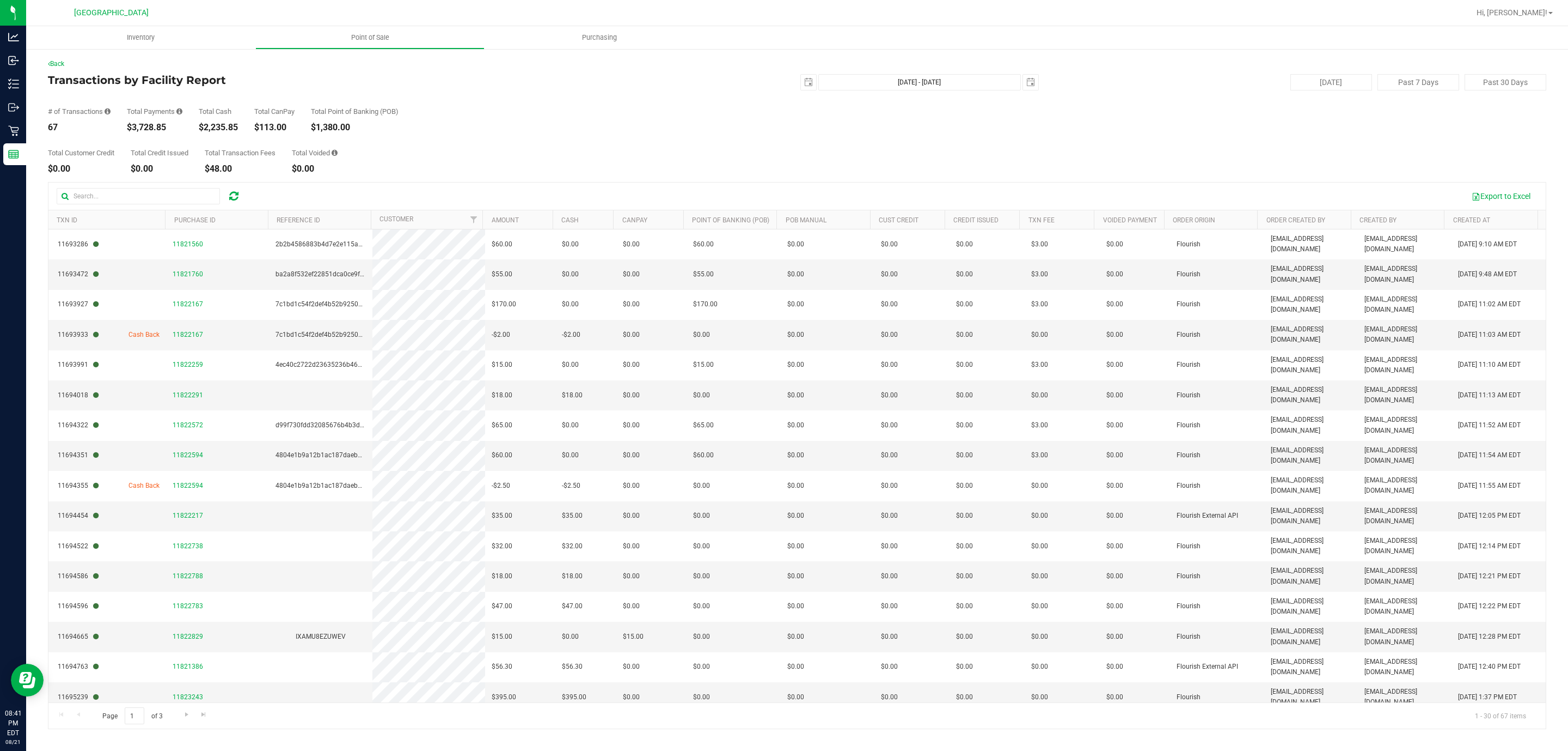
click at [139, 125] on div "$3,728.85" at bounding box center [154, 127] width 55 height 9
copy div "3,728.85"
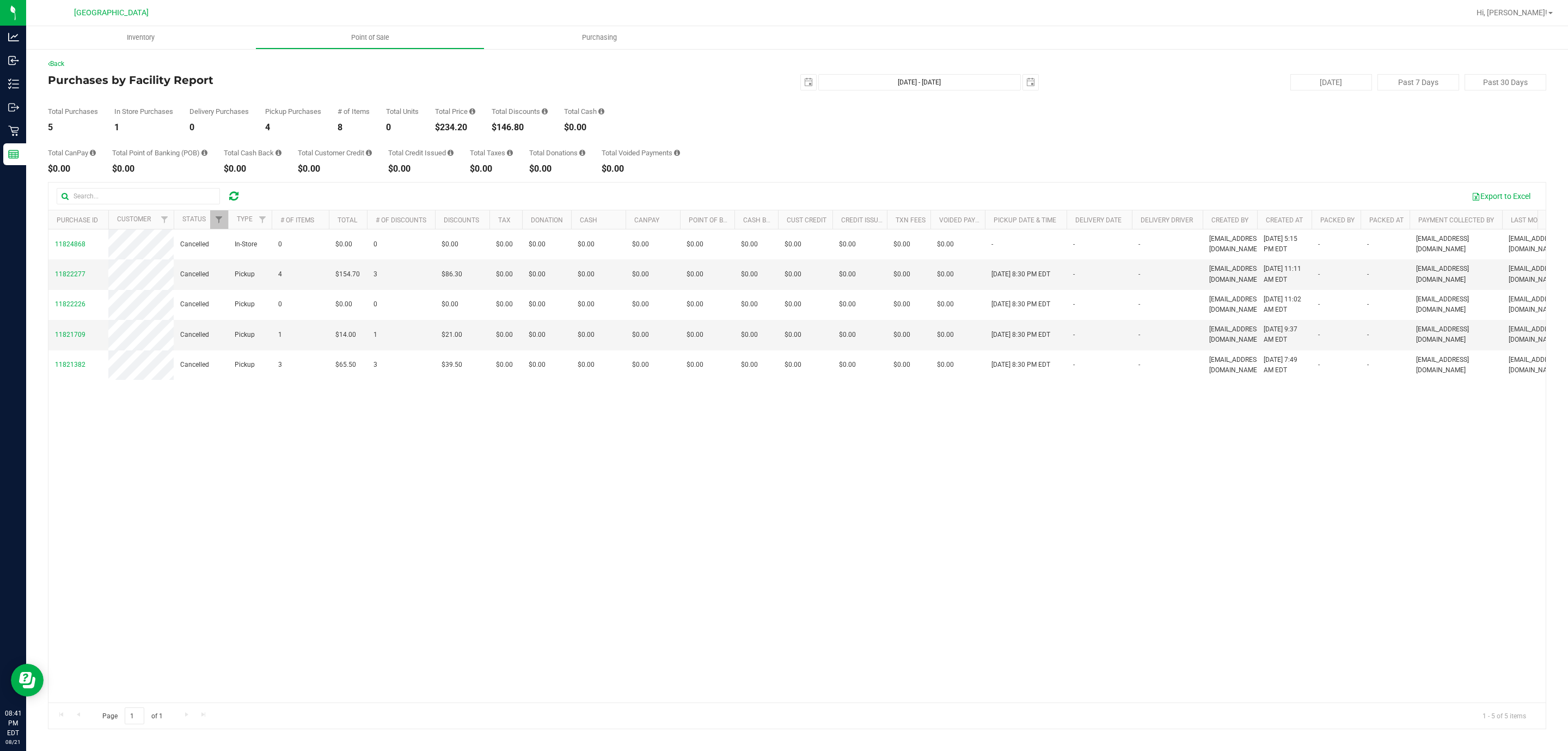
click at [452, 124] on div "$234.20" at bounding box center [455, 127] width 40 height 9
copy div "234.20"
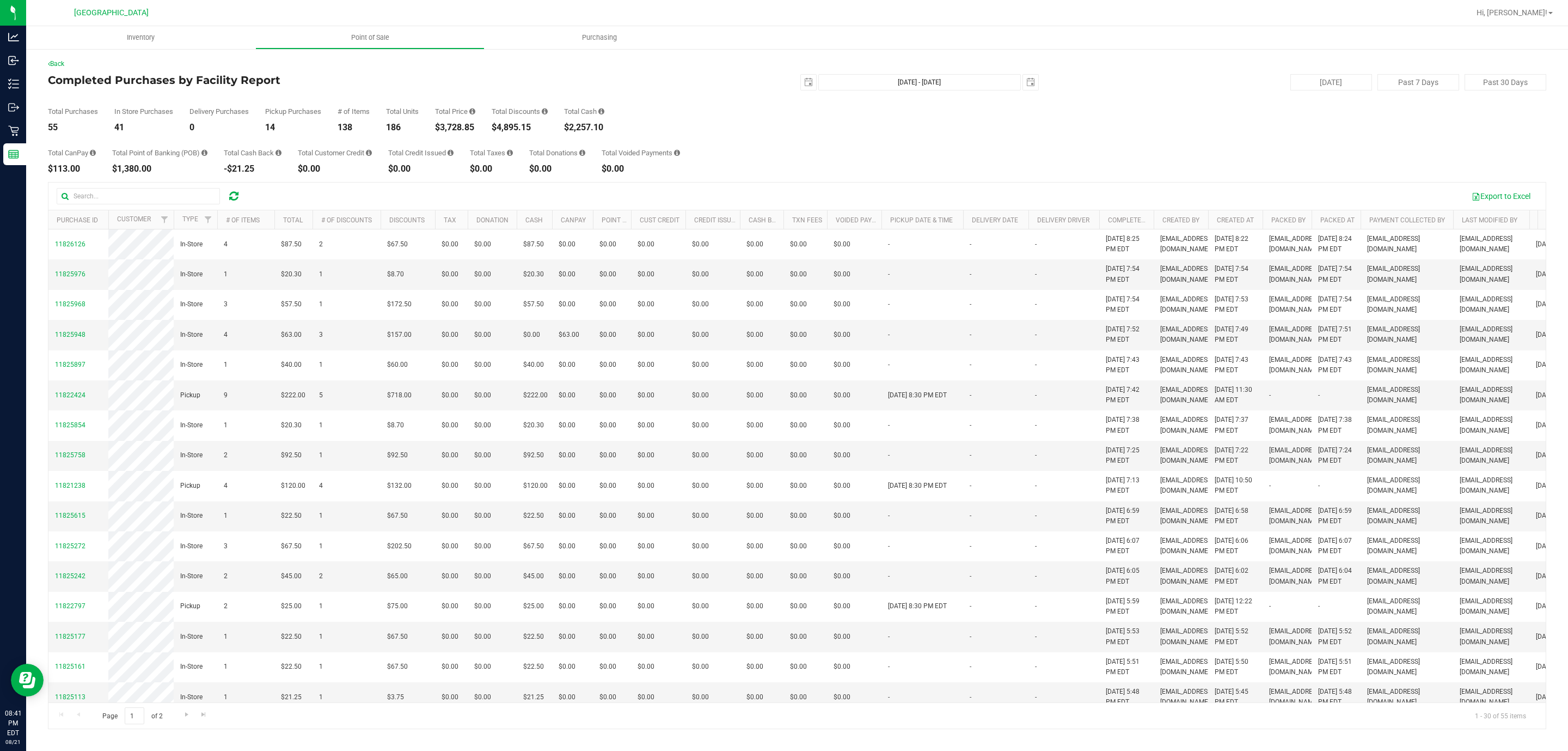
click at [505, 127] on div "$4,895.15" at bounding box center [520, 127] width 56 height 9
copy div "4,895.15"
